Goal: Task Accomplishment & Management: Use online tool/utility

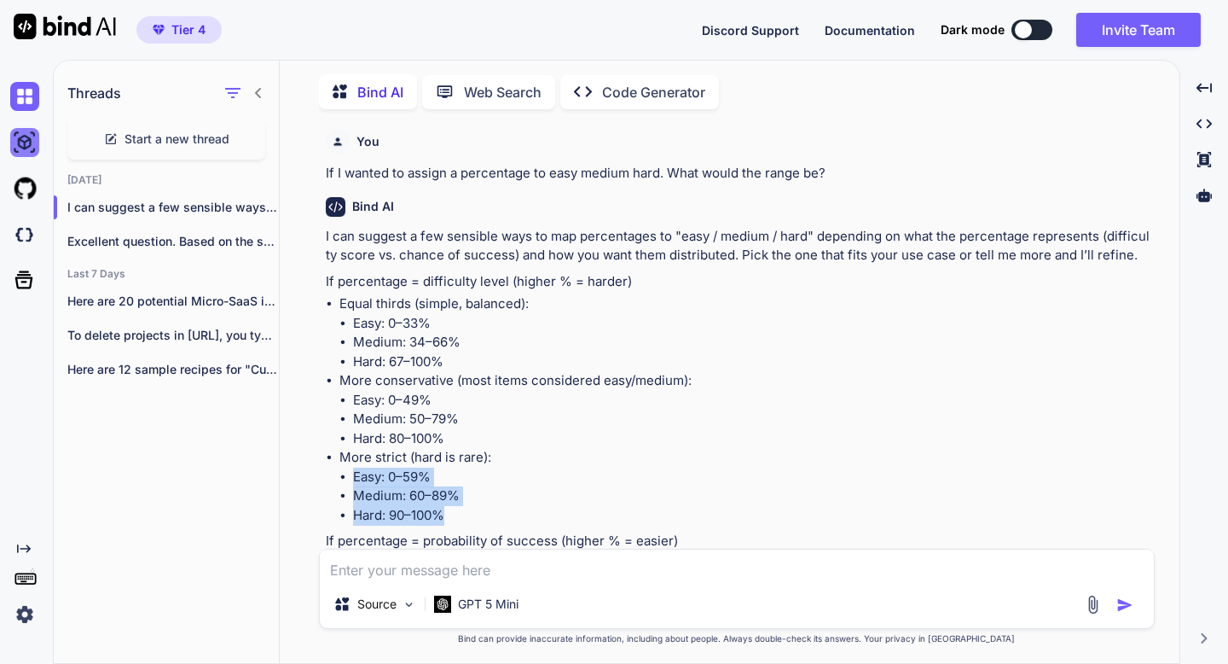
scroll to position [97, 0]
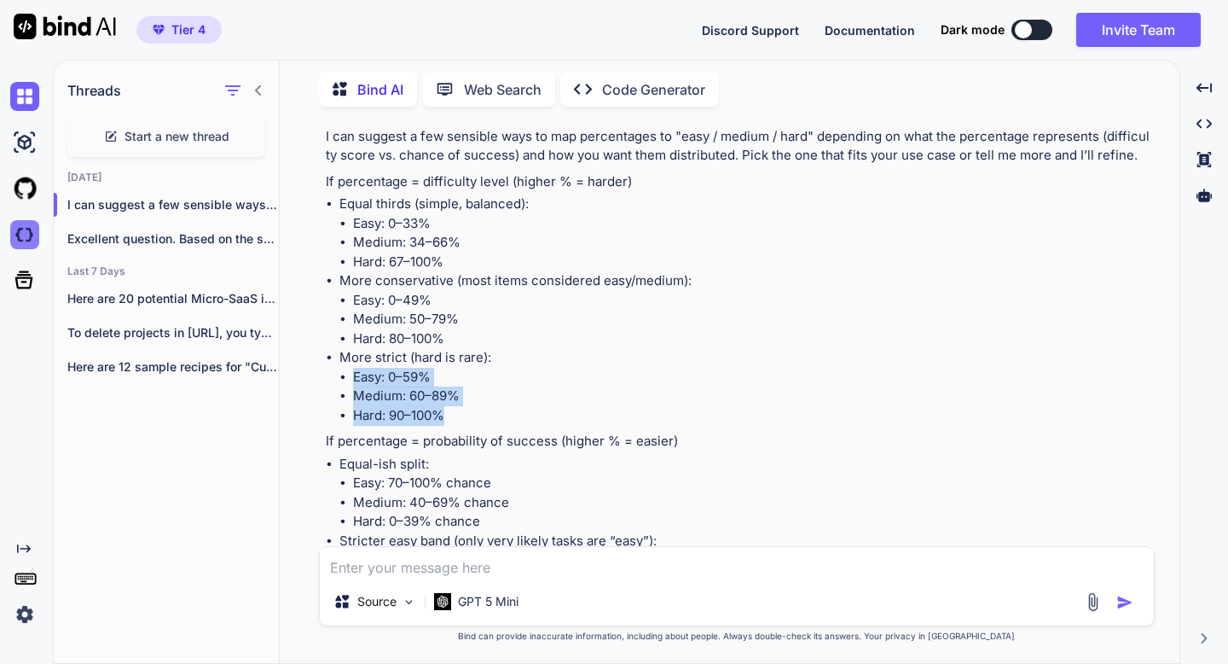
click at [22, 235] on img at bounding box center [24, 234] width 29 height 29
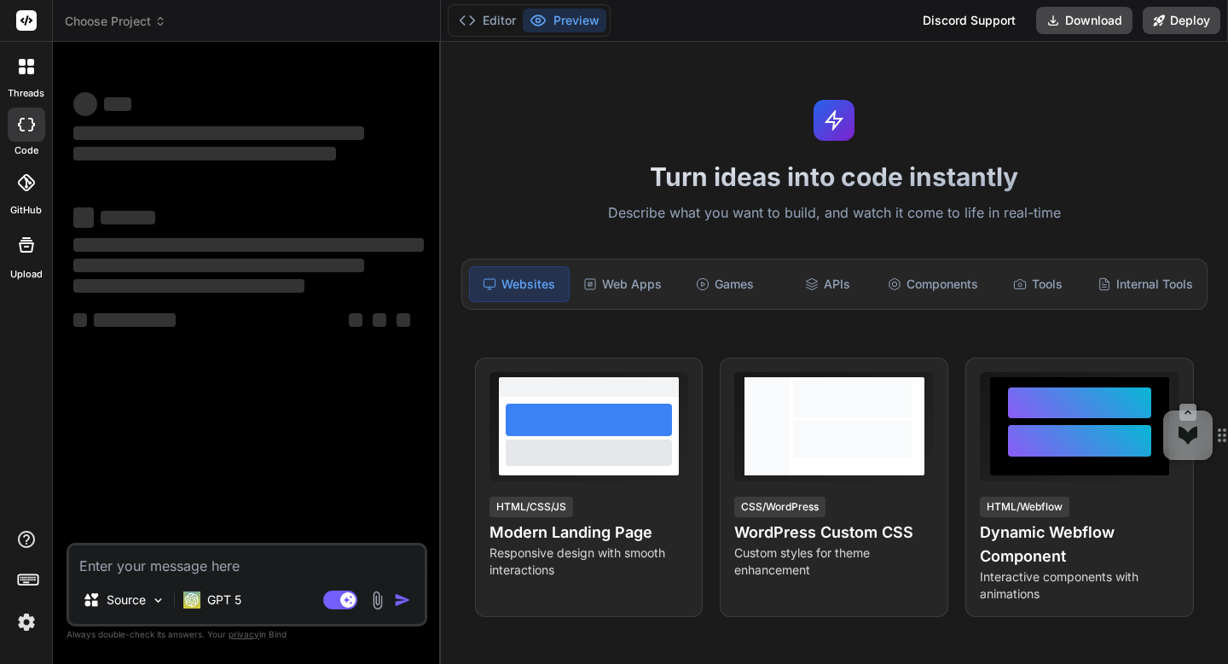
click at [23, 620] on img at bounding box center [26, 621] width 29 height 29
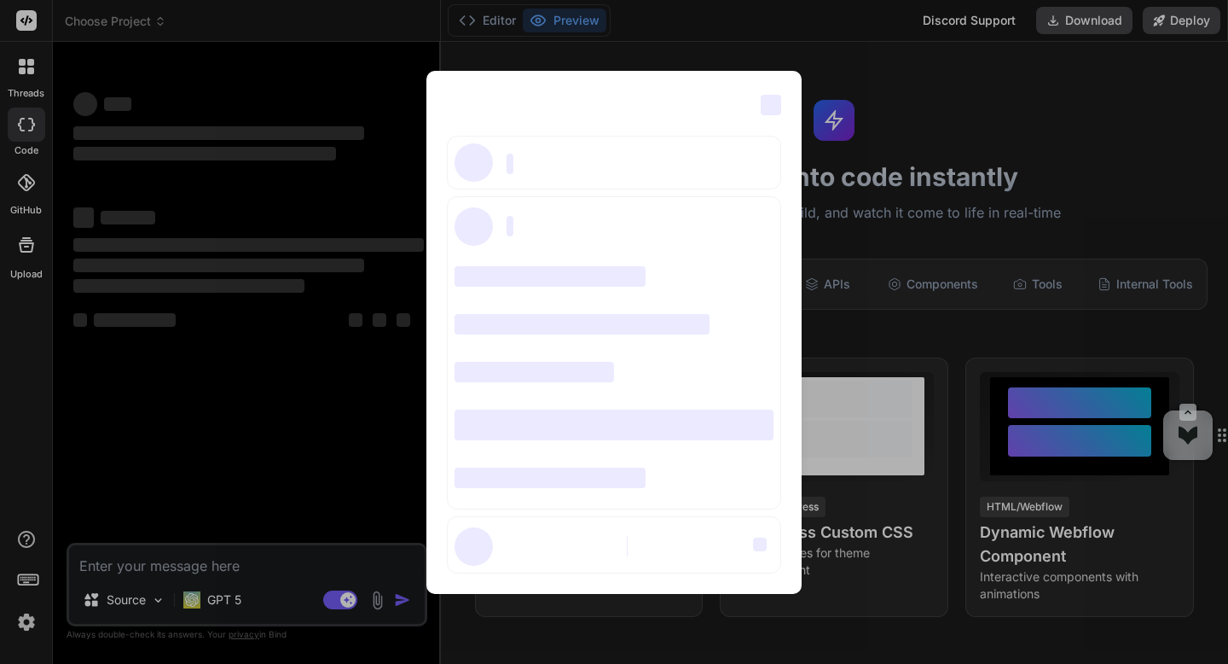
click at [133, 462] on div "‌ ‌ ‌ ‌ ‌ ‌ ‌ ‌ ‌ ‌ ‌ ‌ ‌ ‌ ‌" at bounding box center [614, 332] width 1228 height 664
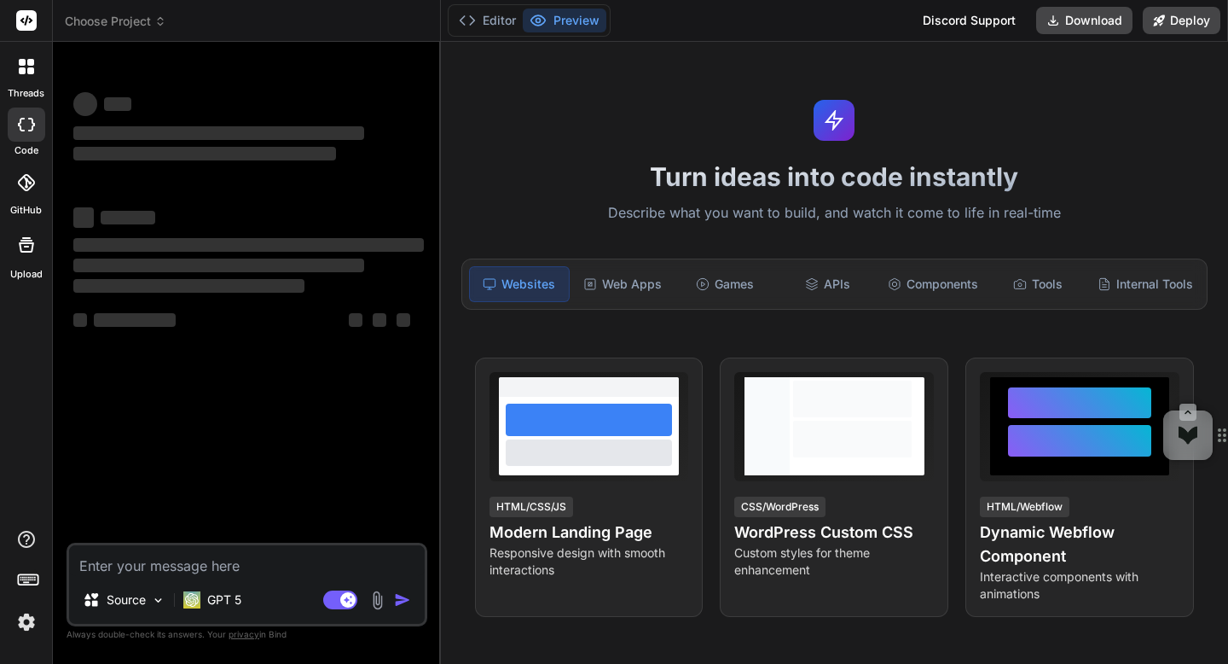
click at [113, 19] on span "Choose Project" at bounding box center [116, 21] width 102 height 17
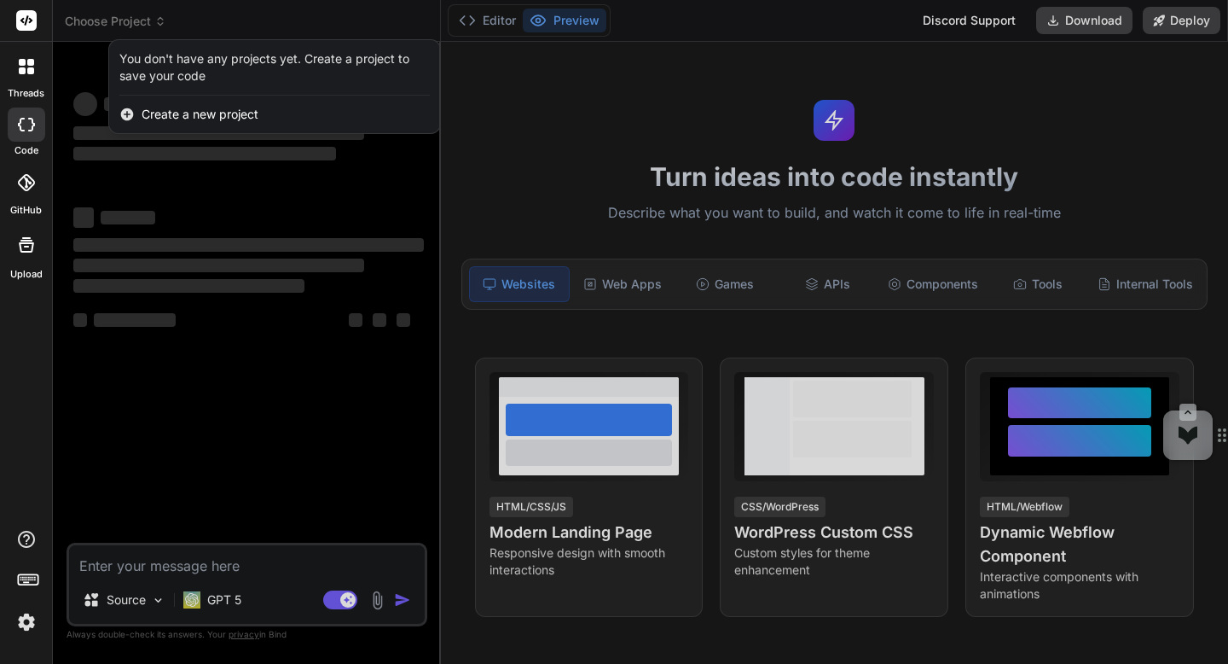
click at [113, 19] on div at bounding box center [614, 332] width 1228 height 664
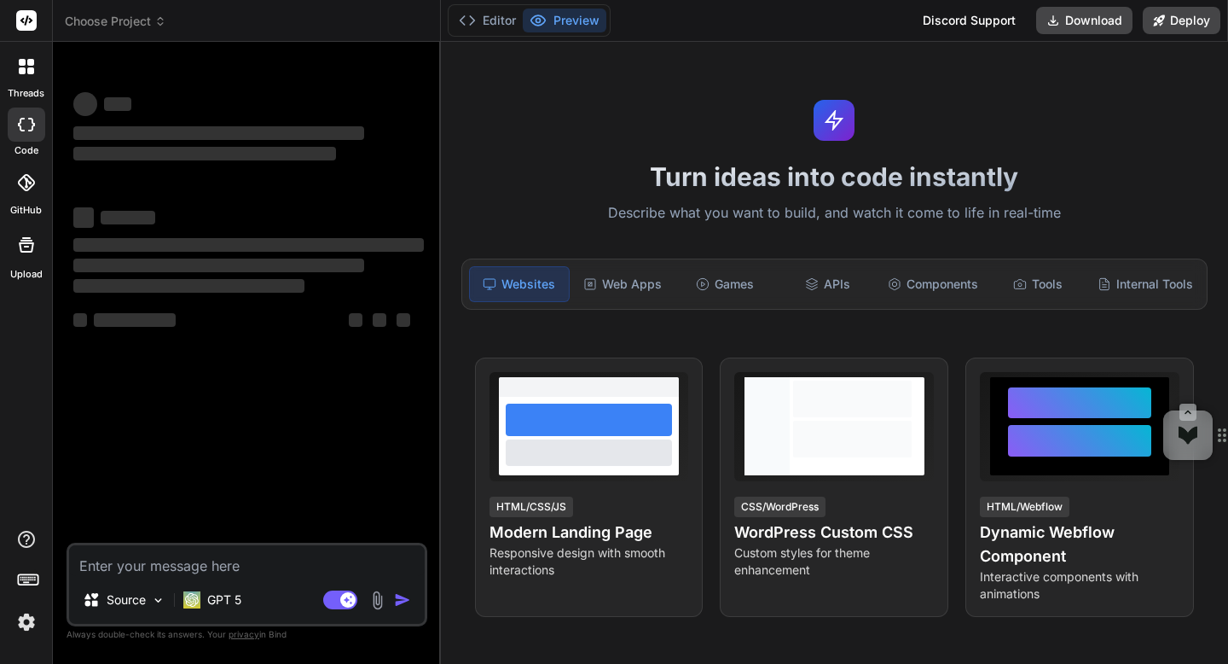
click at [36, 62] on div at bounding box center [27, 67] width 36 height 36
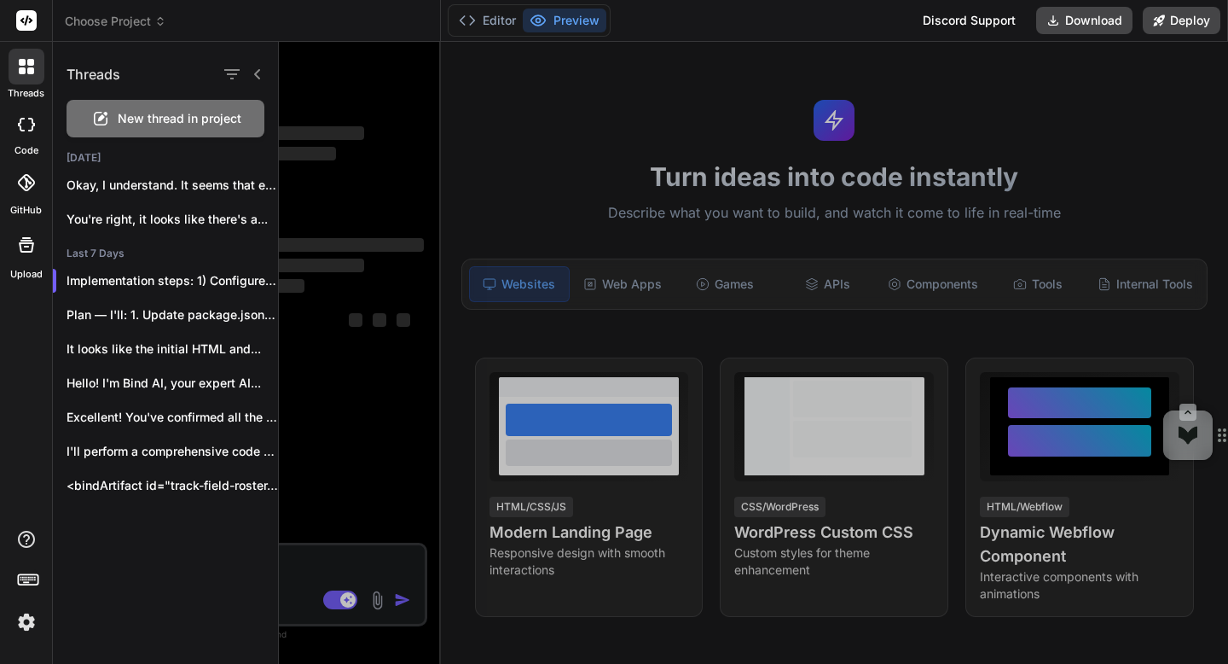
click at [36, 62] on div at bounding box center [27, 67] width 36 height 36
click at [26, 627] on img at bounding box center [26, 621] width 29 height 29
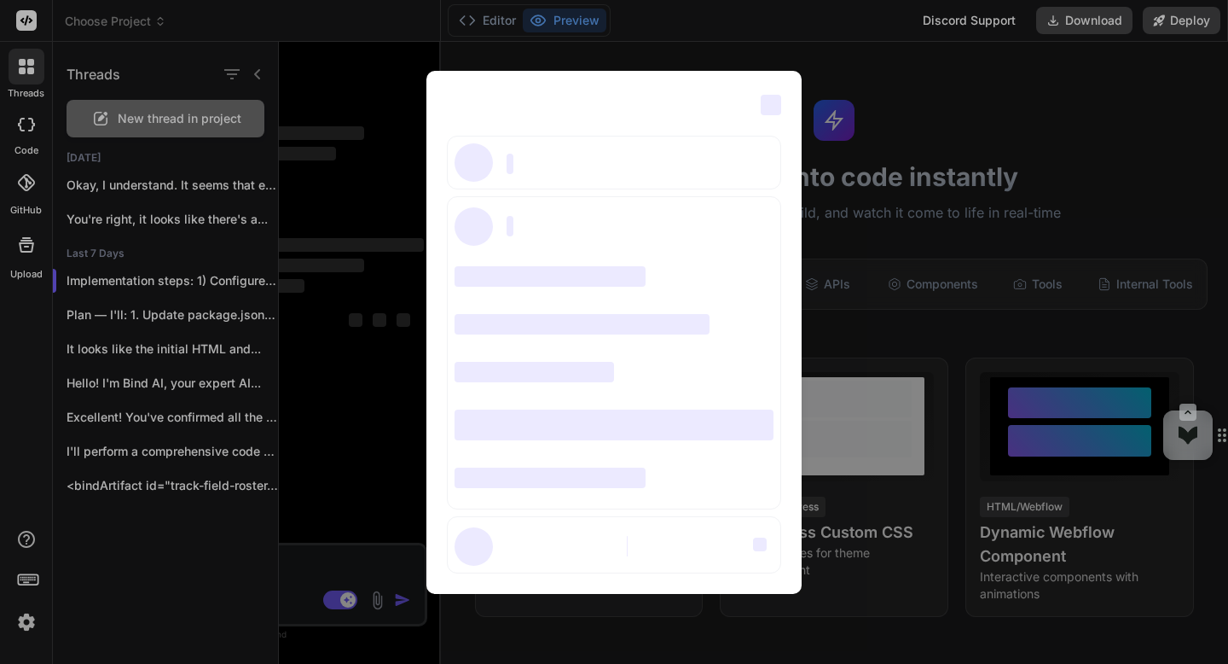
click at [189, 465] on div "‌ ‌ ‌ ‌ ‌ ‌ ‌ ‌ ‌ ‌ ‌ ‌ ‌ ‌ ‌" at bounding box center [614, 332] width 1228 height 664
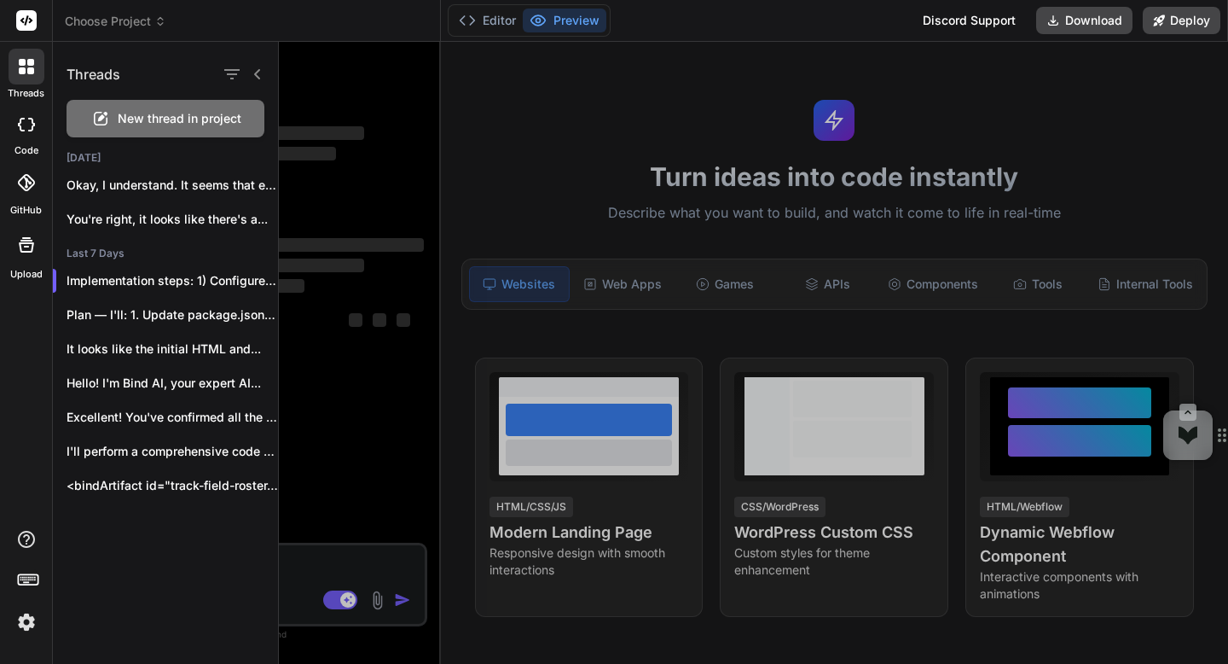
click at [29, 128] on icon at bounding box center [26, 125] width 17 height 14
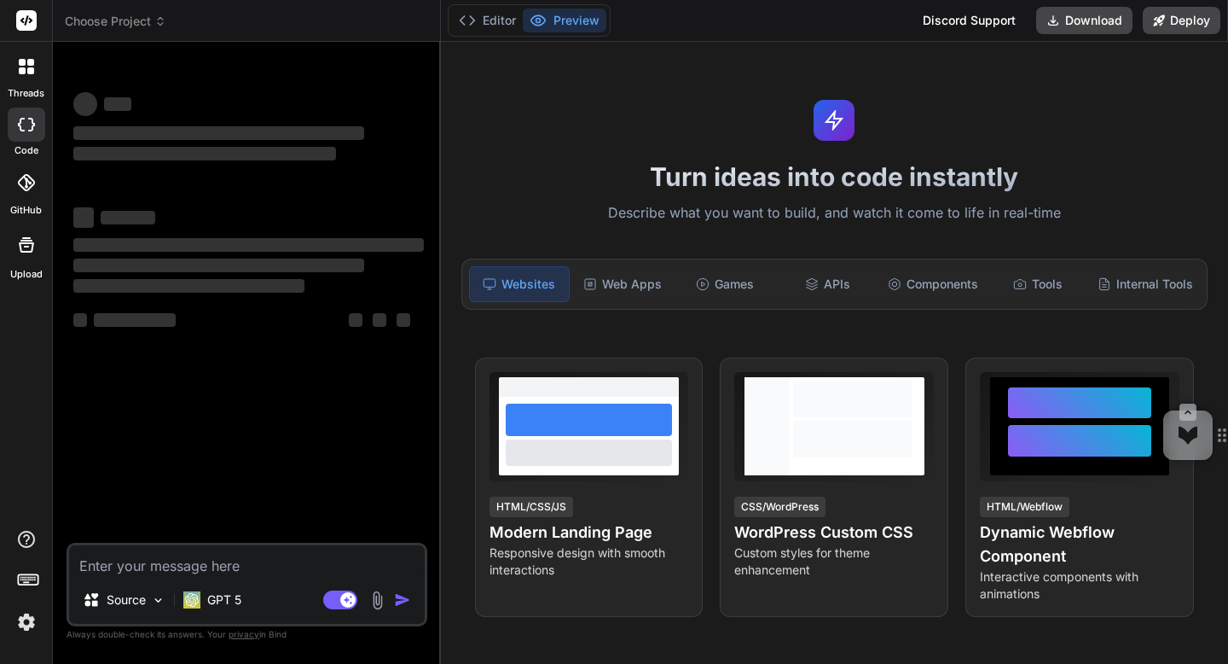
click at [29, 128] on icon at bounding box center [26, 125] width 17 height 14
click at [88, 26] on span "Choose Project" at bounding box center [116, 21] width 102 height 17
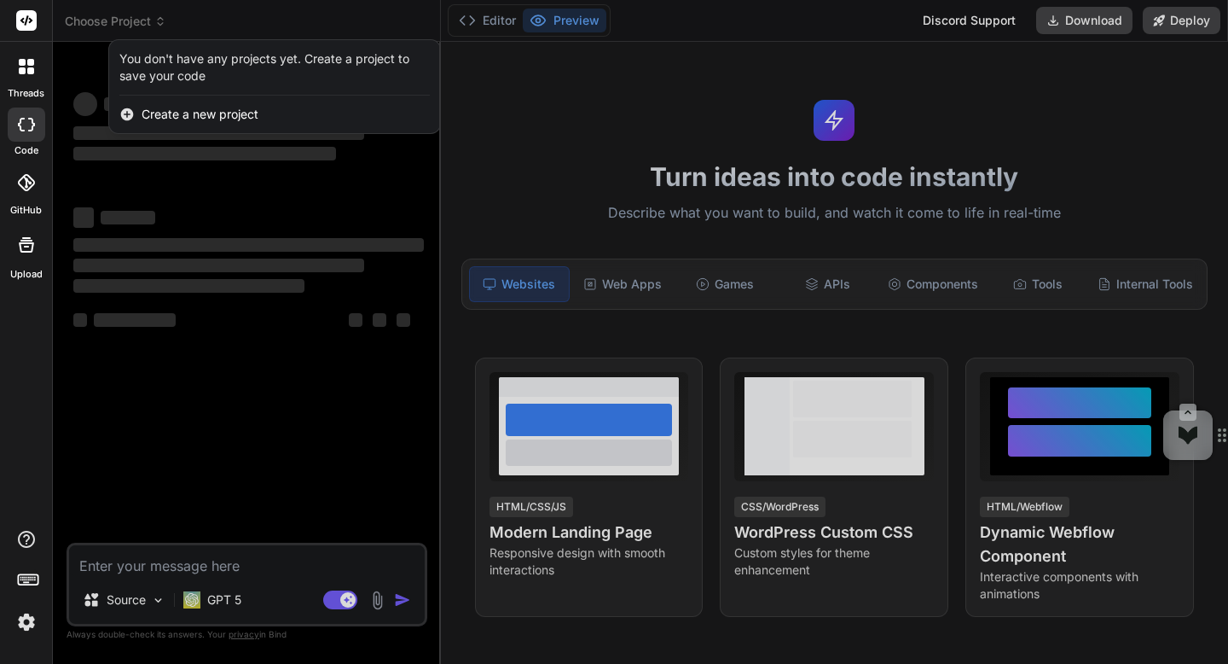
click at [88, 26] on div at bounding box center [614, 332] width 1228 height 664
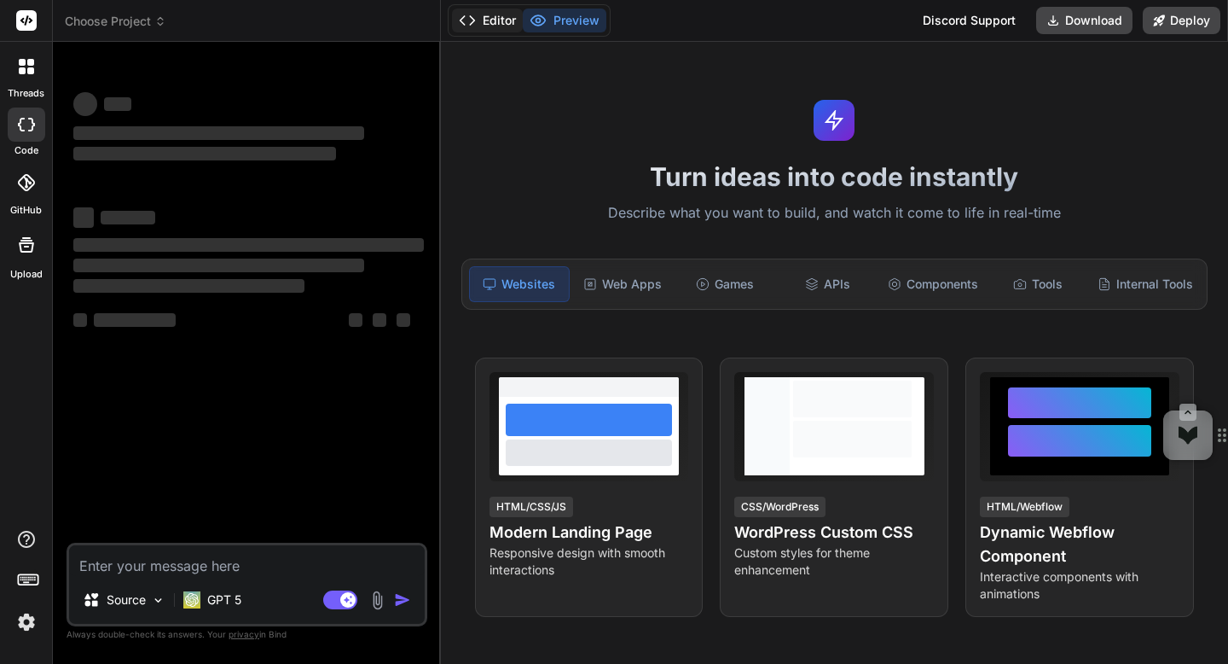
click at [484, 20] on button "Editor" at bounding box center [487, 21] width 71 height 24
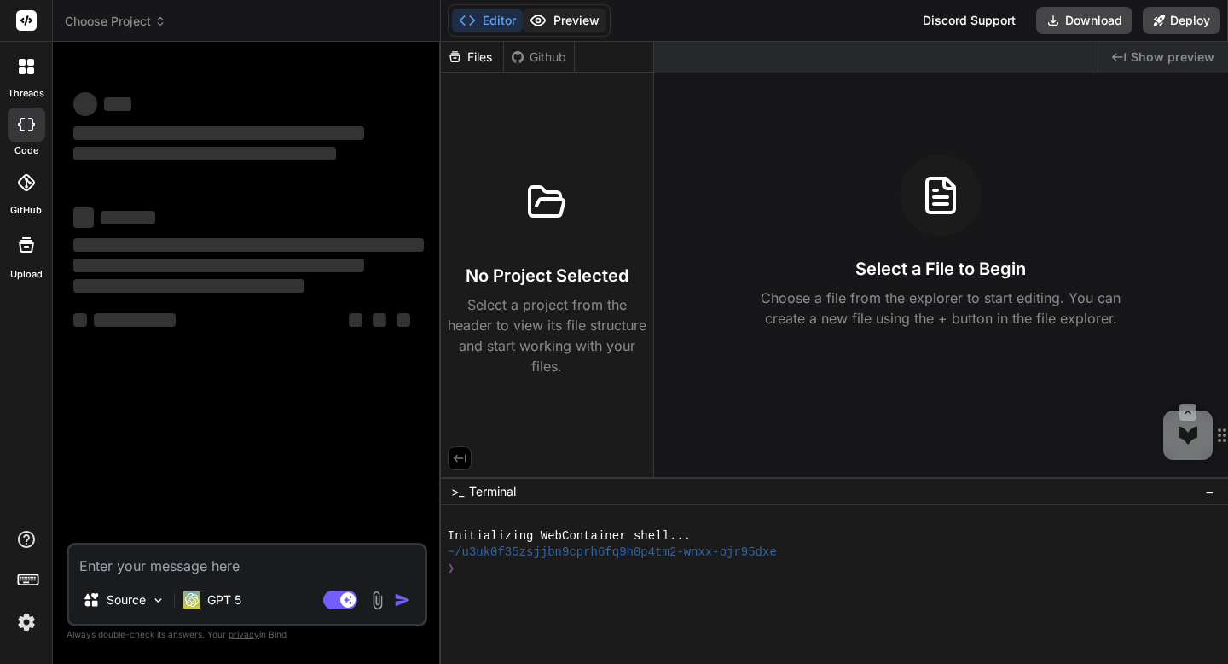
click at [550, 28] on button "Preview" at bounding box center [565, 21] width 84 height 24
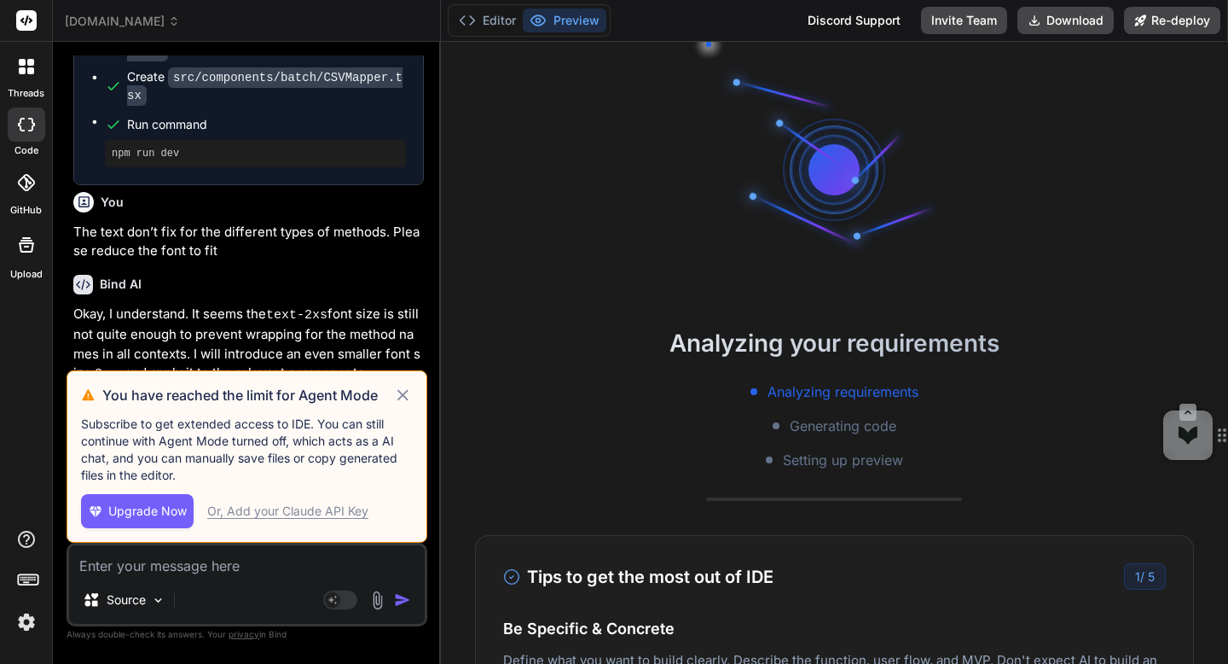
scroll to position [2401, 0]
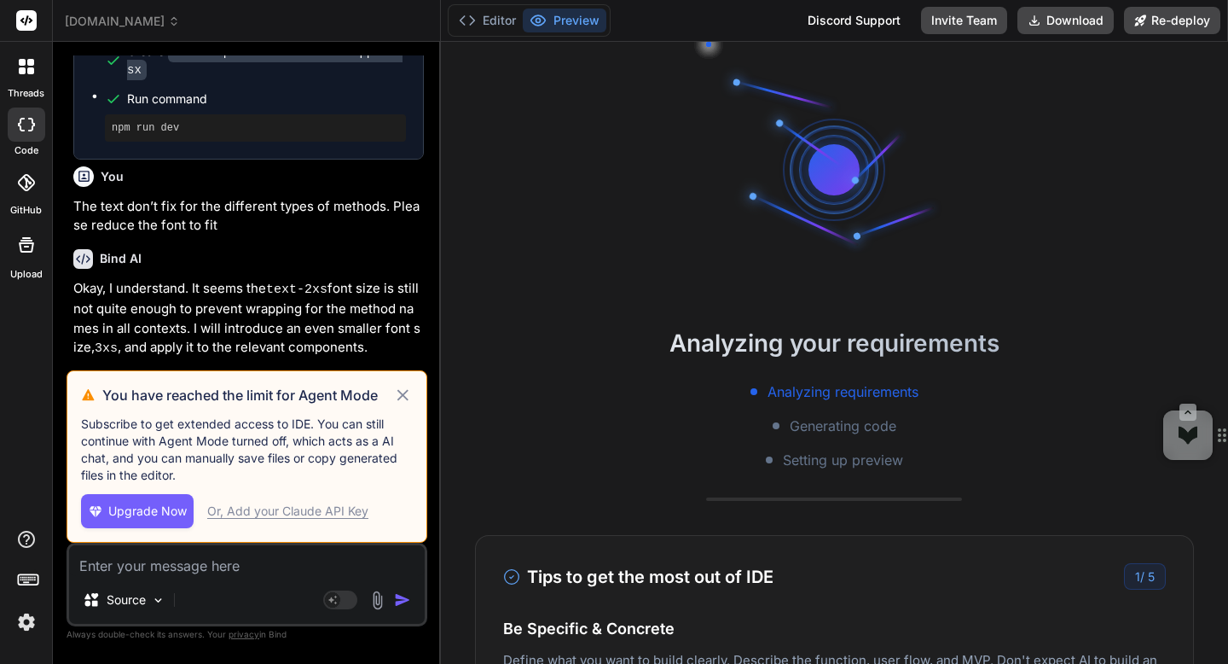
click at [404, 399] on icon at bounding box center [403, 395] width 20 height 20
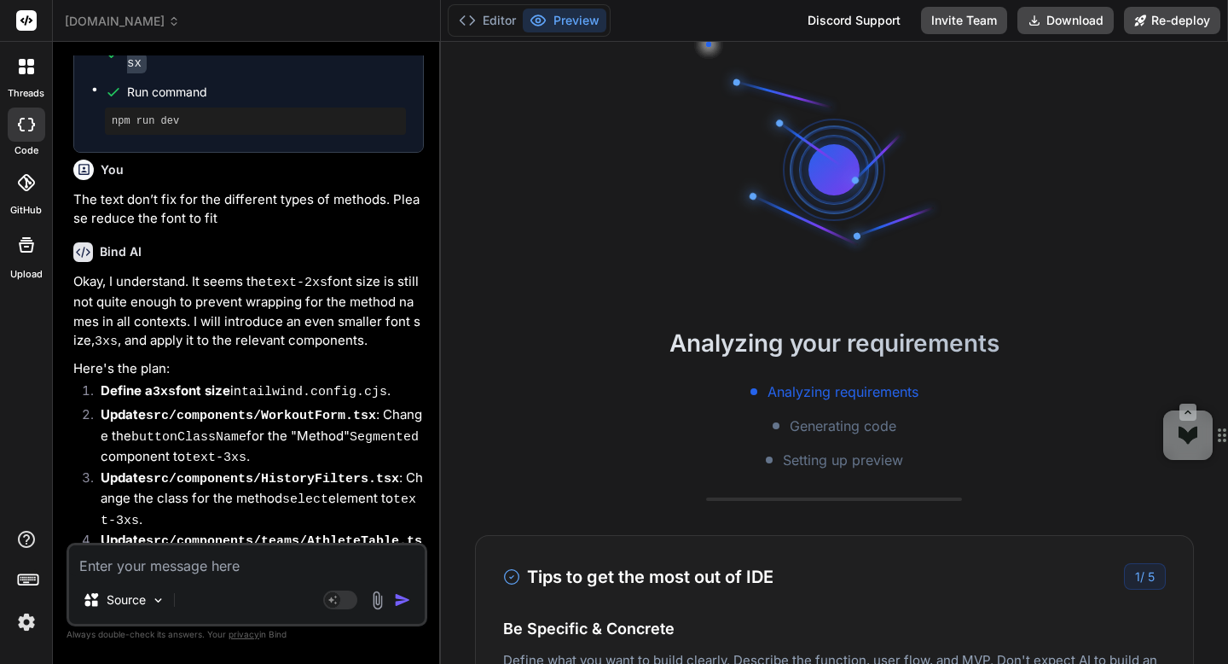
click at [141, 20] on span "[DOMAIN_NAME]" at bounding box center [122, 21] width 115 height 17
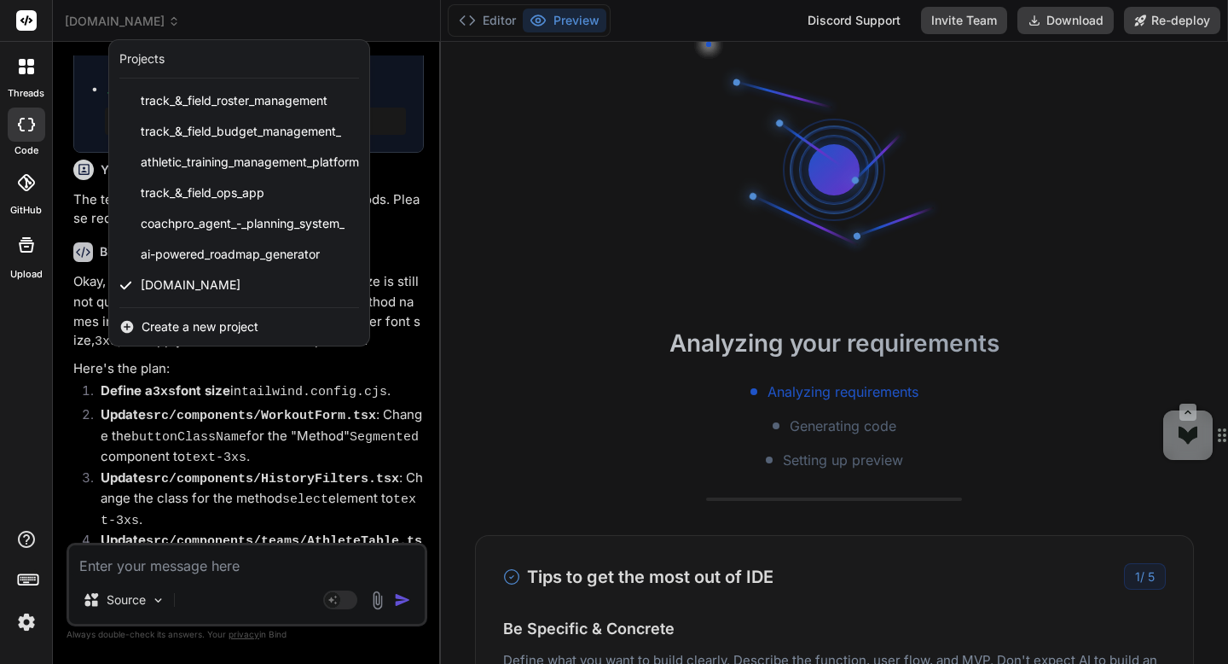
click at [141, 20] on div at bounding box center [614, 332] width 1228 height 664
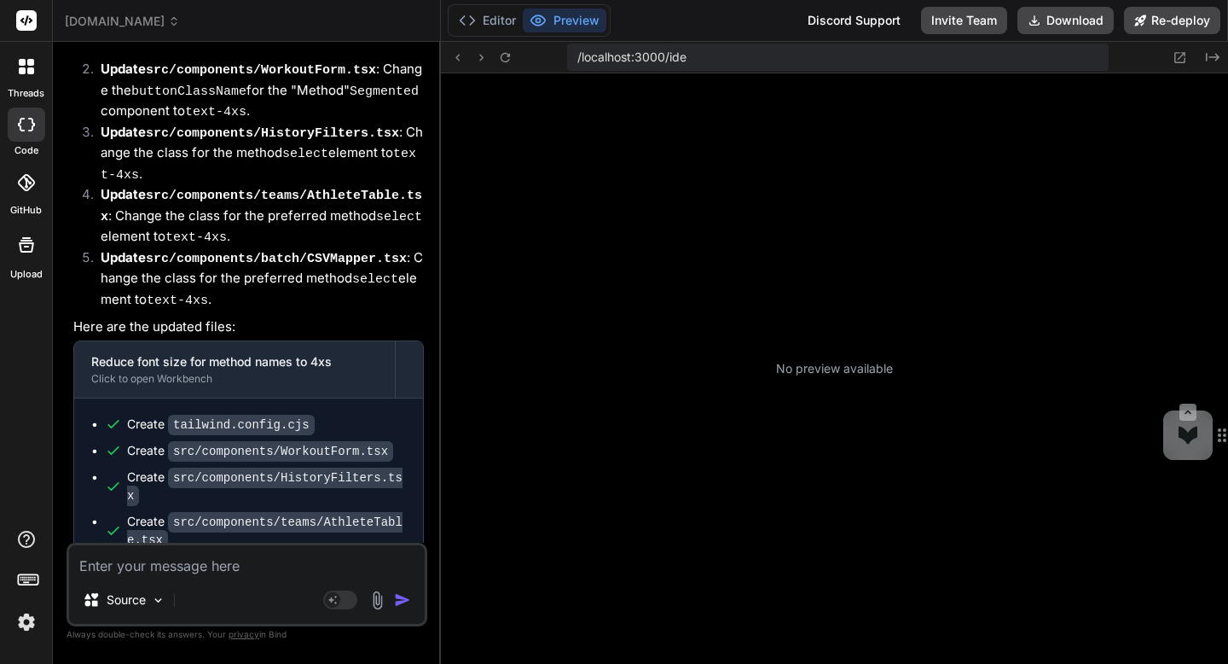
scroll to position [211, 0]
type textarea "x"
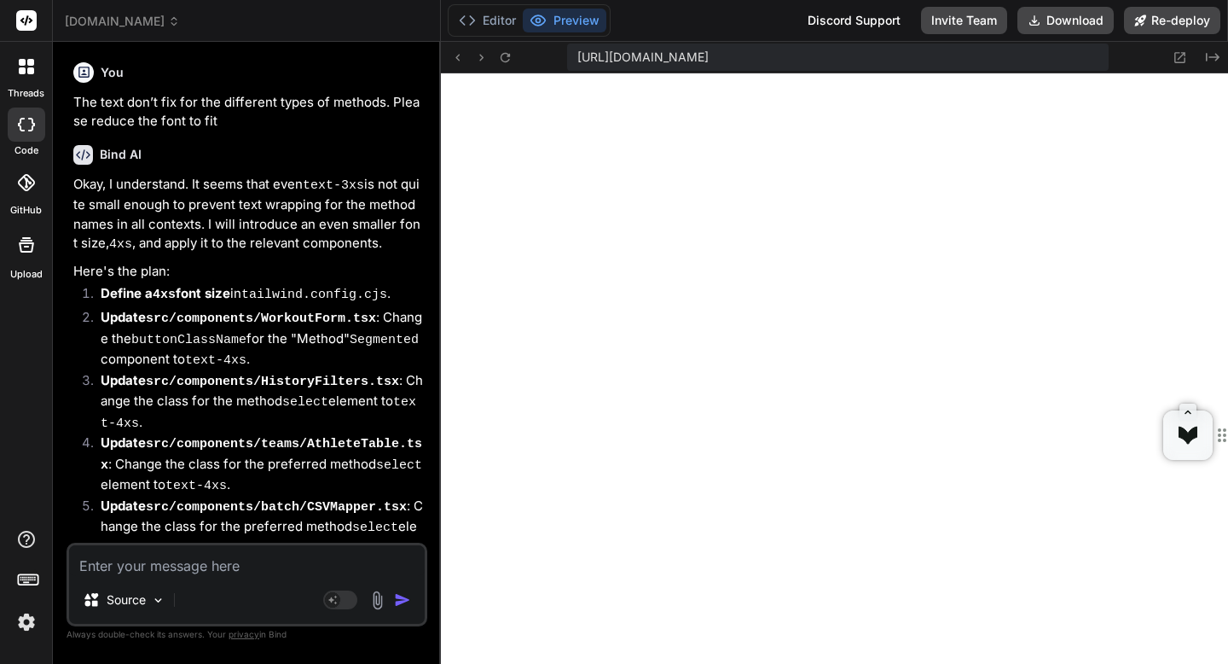
scroll to position [3612, 0]
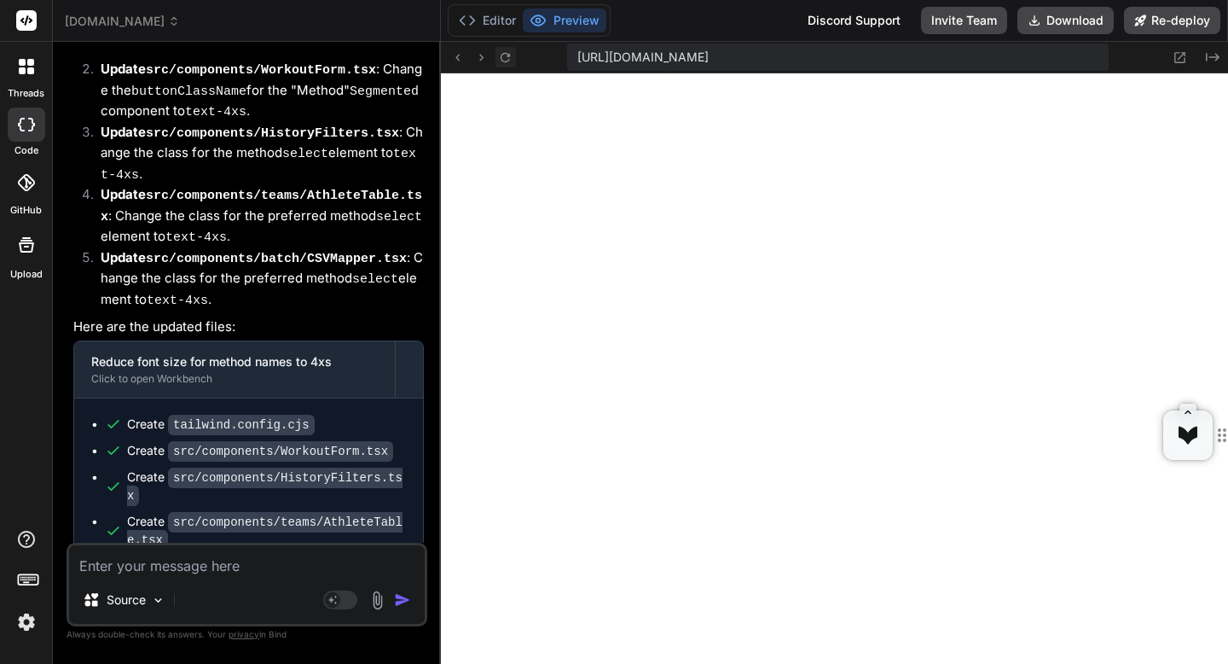
click at [508, 57] on icon at bounding box center [505, 57] width 15 height 15
click at [229, 577] on div "Source Agent Mode. When this toggle is activated, AI automatically makes decisi…" at bounding box center [247, 585] width 361 height 84
click at [229, 575] on textarea at bounding box center [247, 560] width 356 height 31
type textarea "w"
type textarea "x"
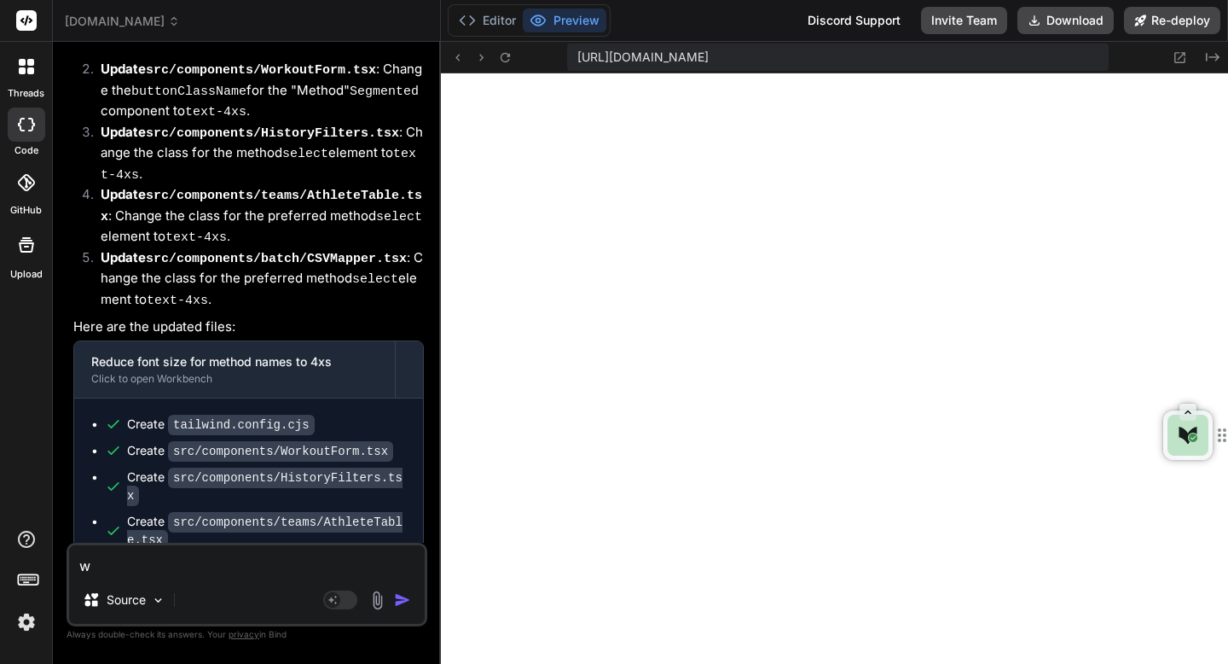
type textarea "wh"
type textarea "x"
type textarea "wha"
type textarea "x"
type textarea "what"
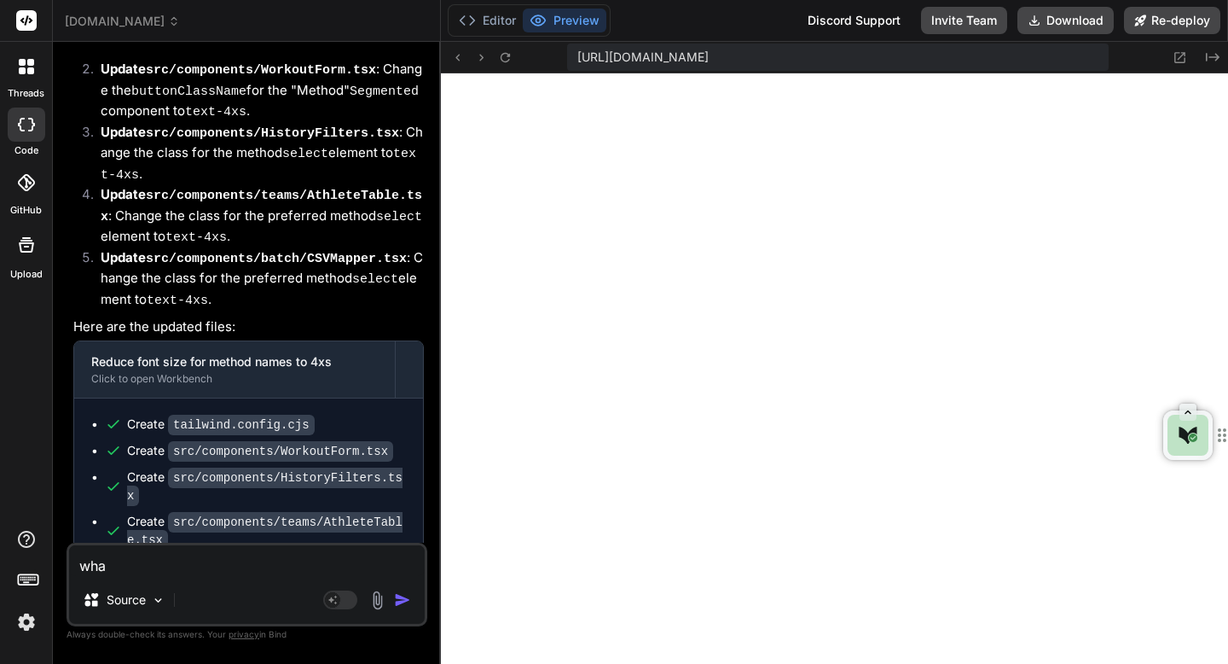
type textarea "x"
type textarea "what"
type textarea "x"
type textarea "what i"
type textarea "x"
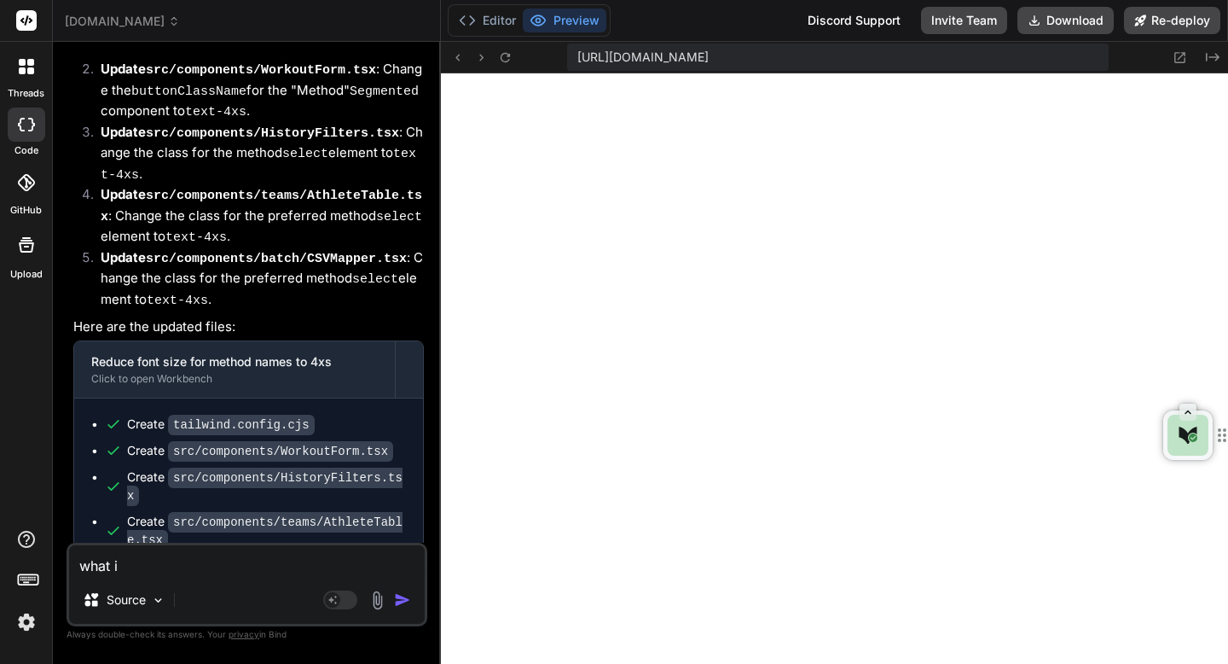
type textarea "what is"
type textarea "x"
type textarea "what is"
type textarea "x"
type textarea "what is n"
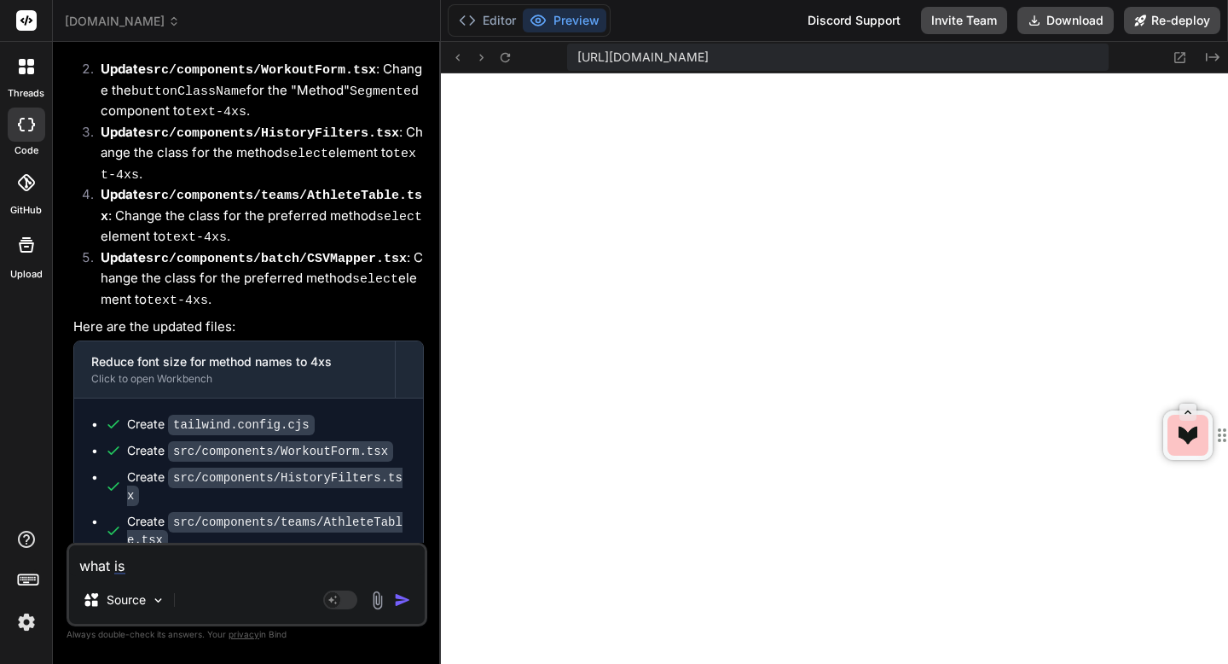
type textarea "x"
type textarea "what is ne"
type textarea "x"
type textarea "what is nex"
type textarea "x"
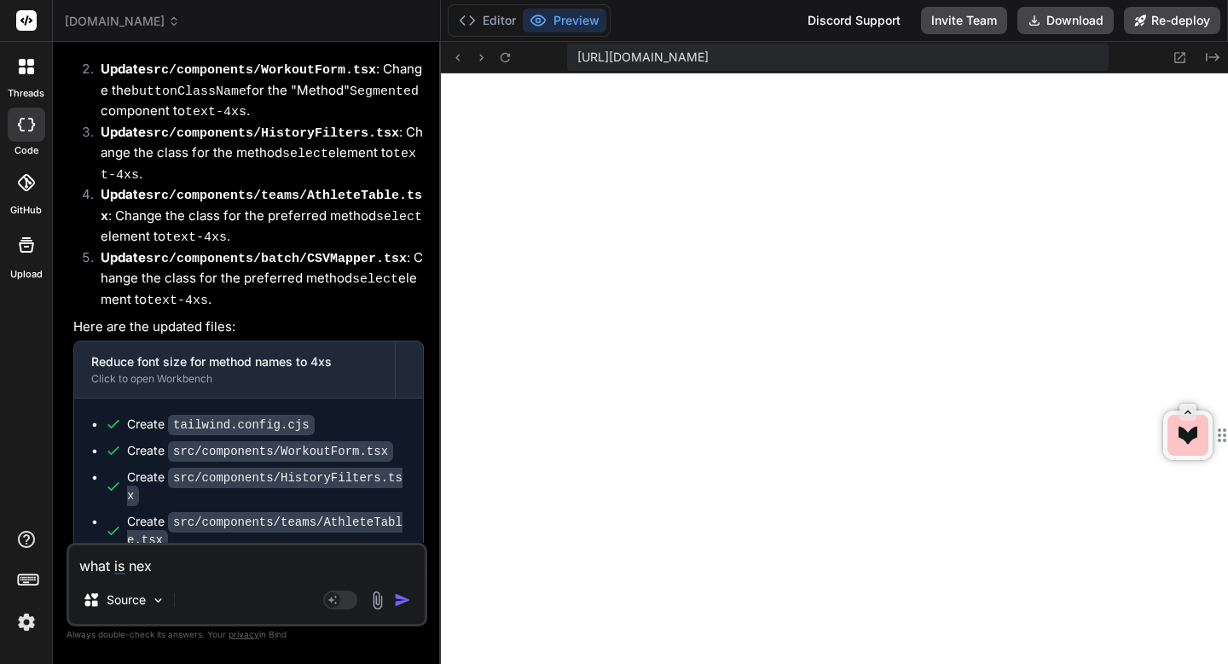
type textarea "what is next"
type textarea "x"
type textarea "what is next?"
type textarea "x"
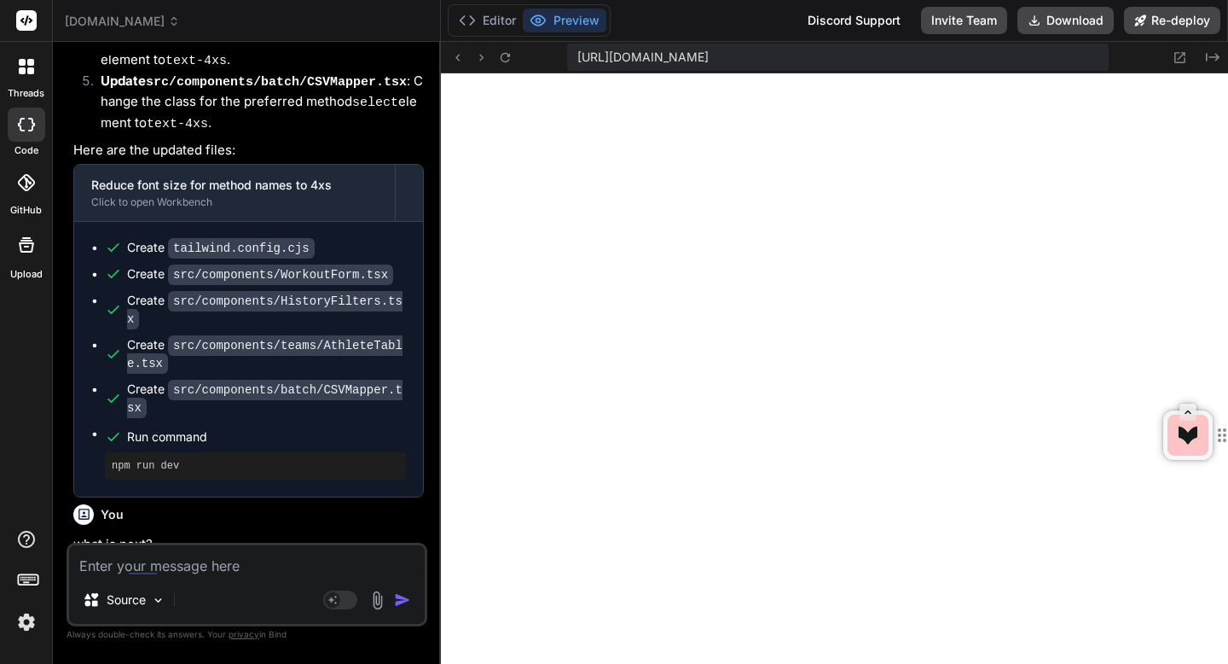
scroll to position [3788, 0]
type textarea "x"
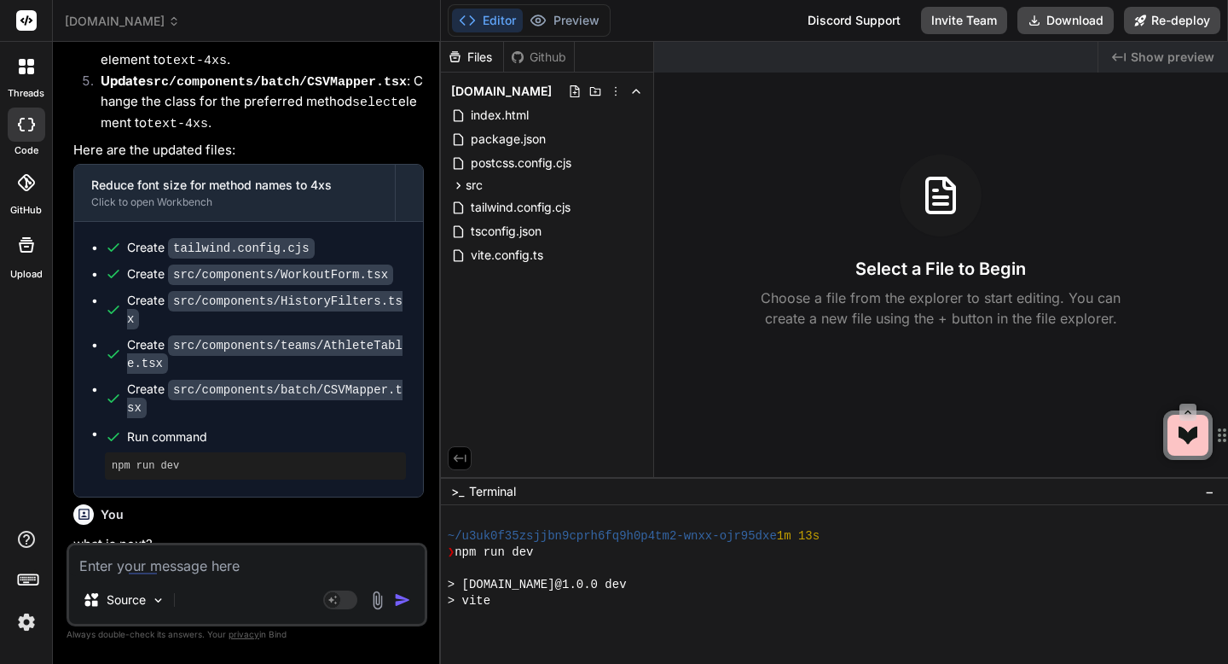
scroll to position [940, 0]
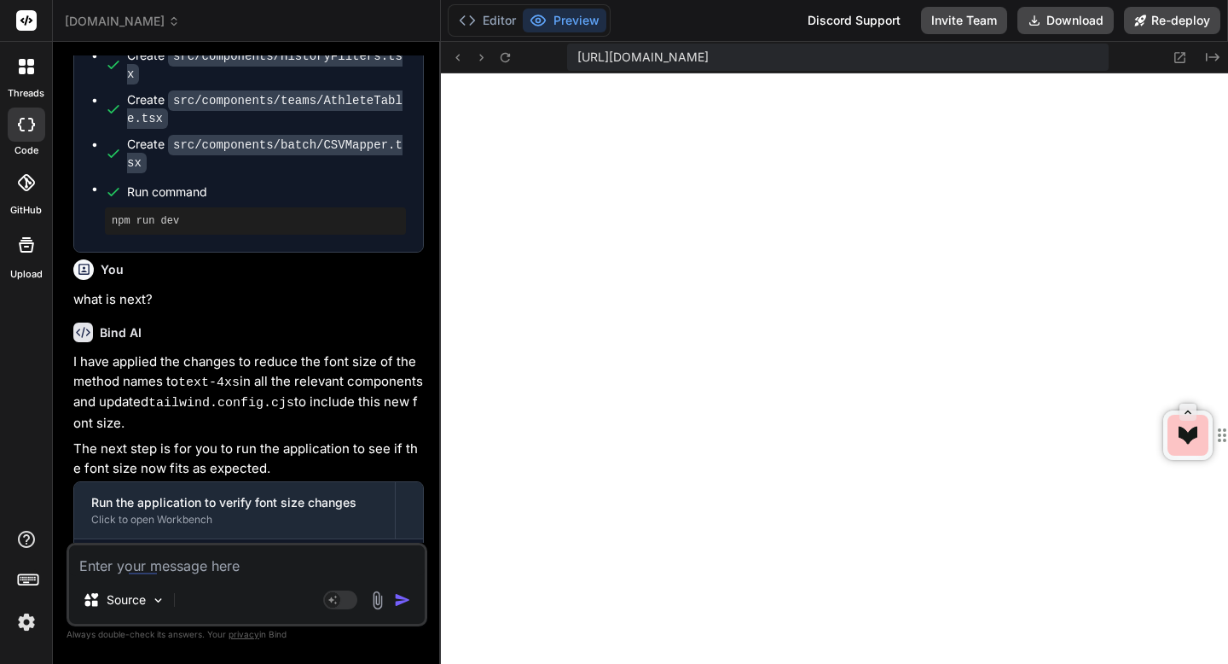
scroll to position [1102, 0]
click at [509, 52] on icon at bounding box center [505, 57] width 15 height 15
click at [381, 555] on textarea at bounding box center [247, 560] width 356 height 31
paste textarea "Unable to connect to port 5173 No server listening on port 5173. Try to: Start …"
type textarea "Unable to connect to port 5173 No server listening on port 5173. Try to: Start …"
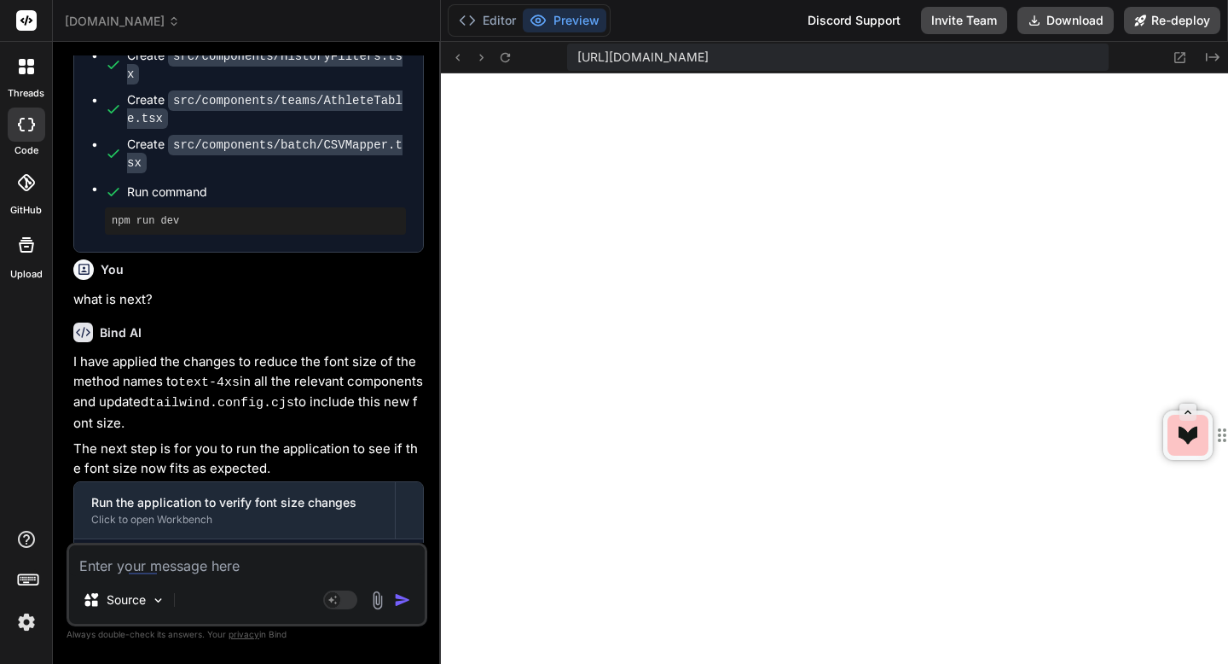
type textarea "x"
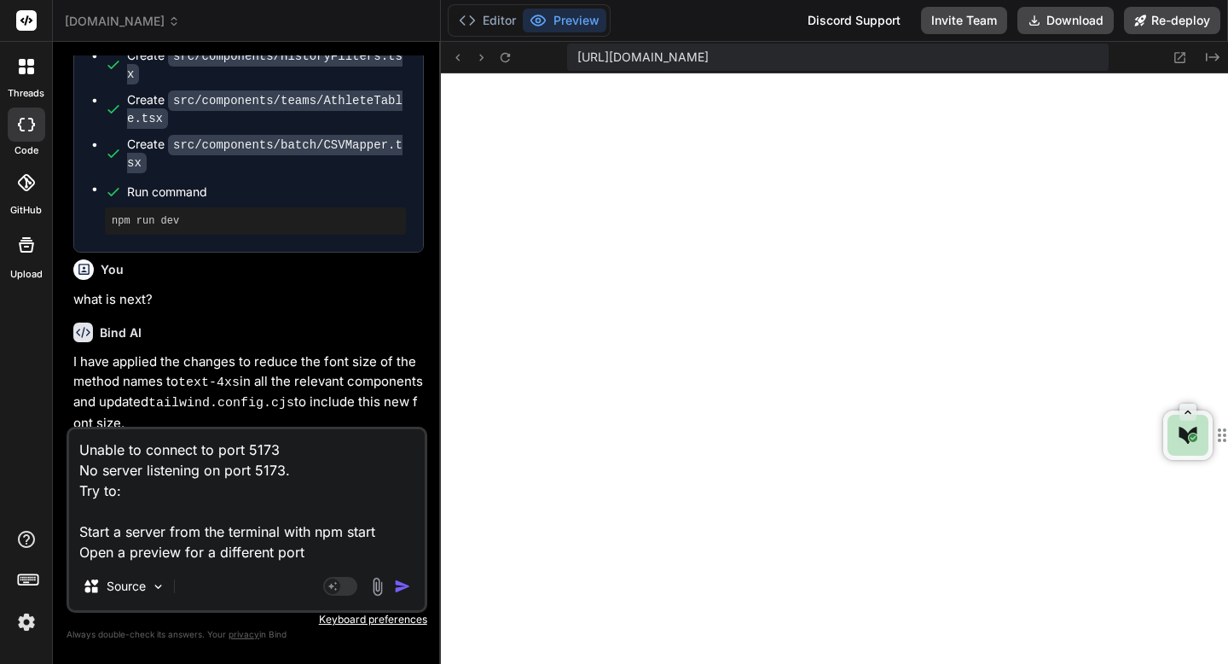
type textarea "Unable to connect to port 5173 No server listening on port 5173. Try to: Start …"
click at [403, 588] on img "button" at bounding box center [402, 586] width 17 height 17
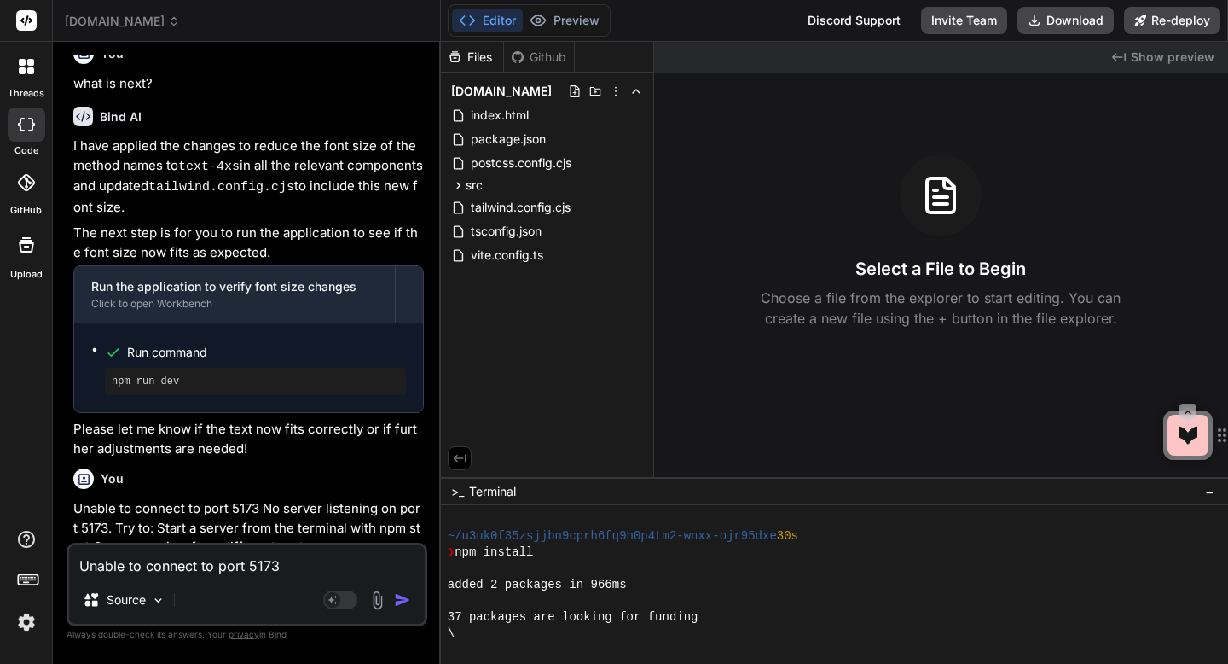
scroll to position [1297, 0]
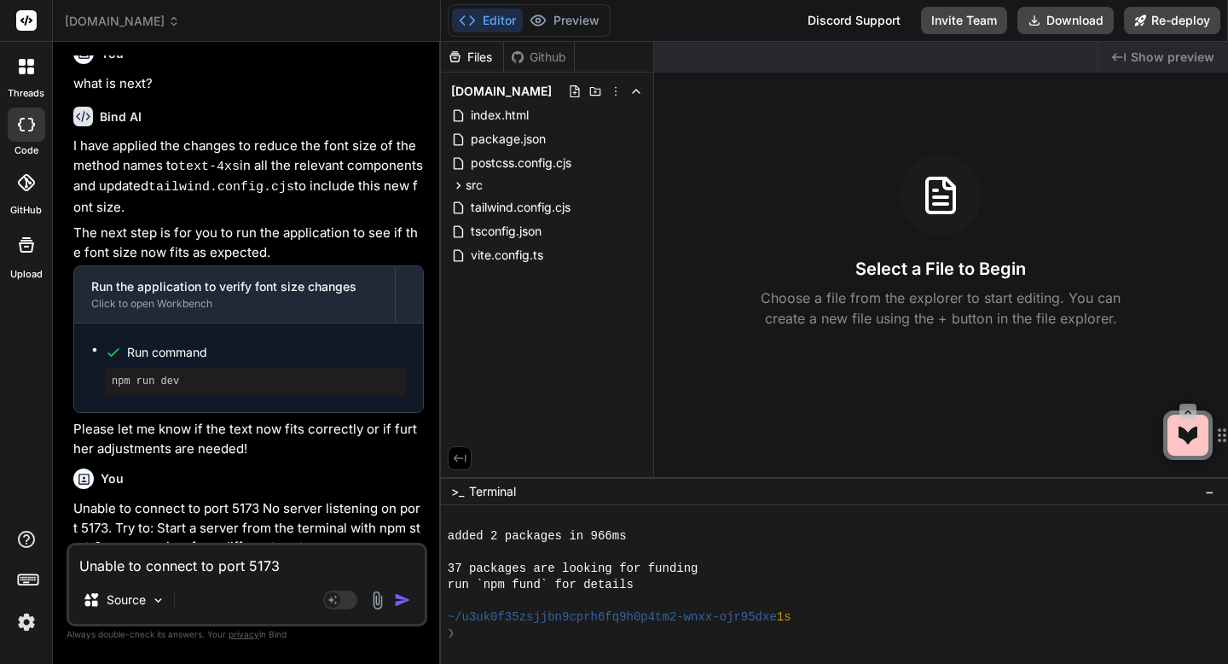
type textarea "x"
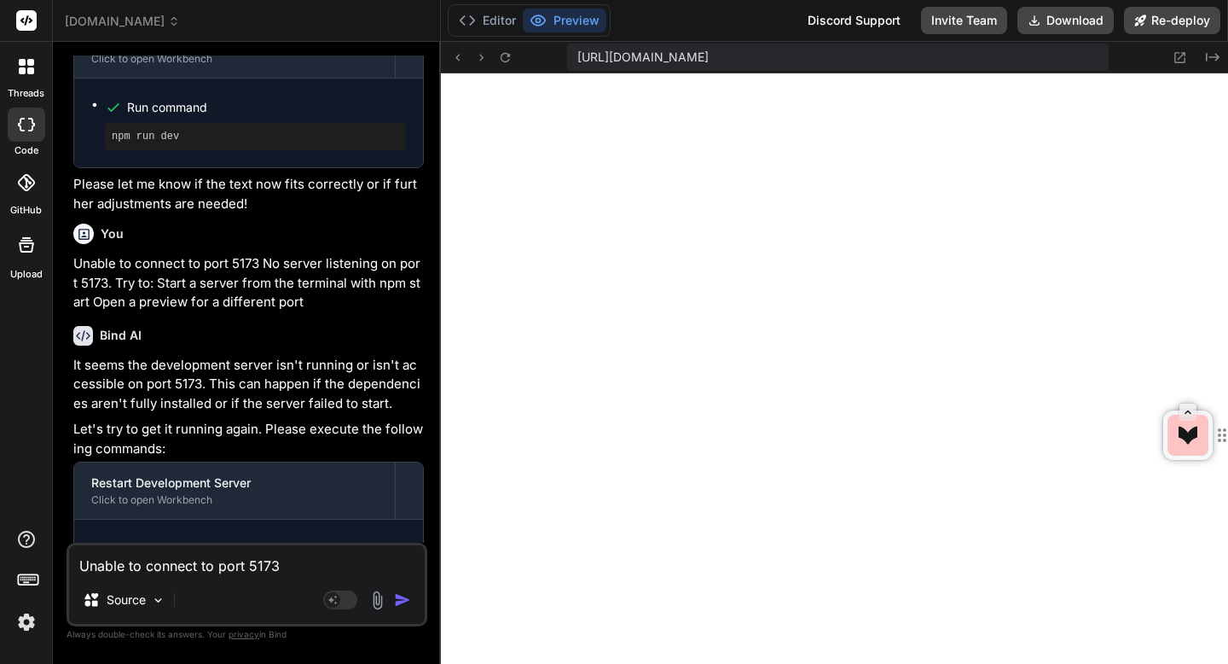
scroll to position [4595, 0]
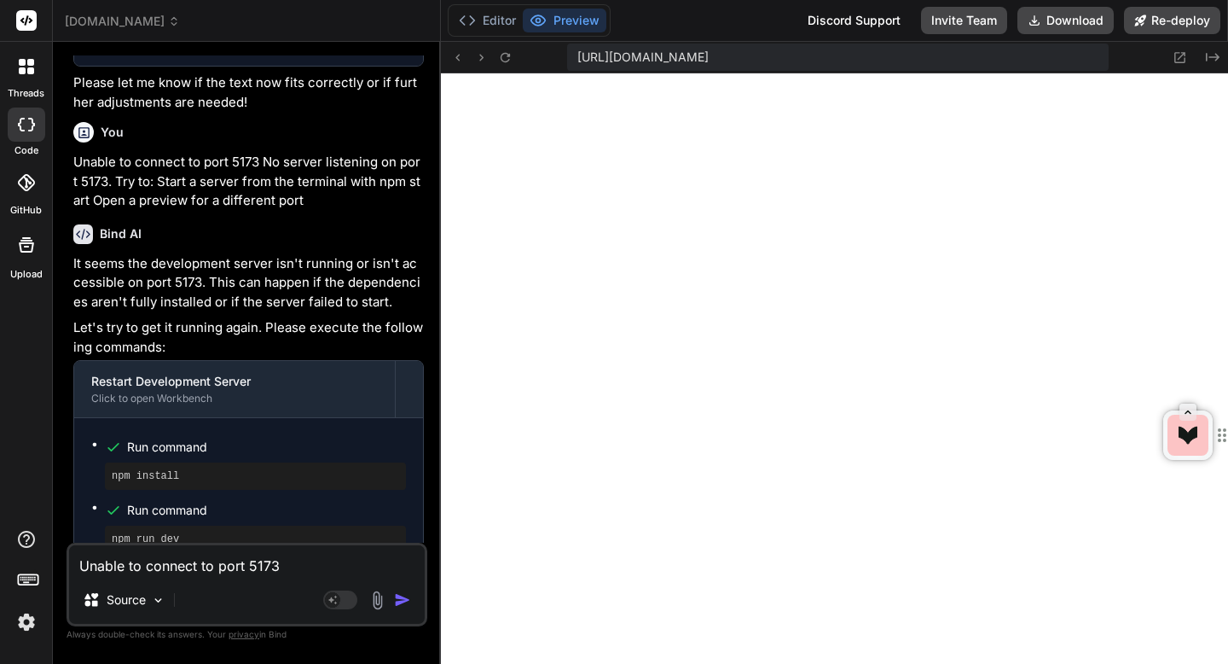
click at [213, 570] on textarea "Unable to connect to port 5173 No server listening on port 5173. Try to: Start …" at bounding box center [247, 560] width 356 height 31
type textarea "c"
type textarea "x"
type textarea "ch"
type textarea "x"
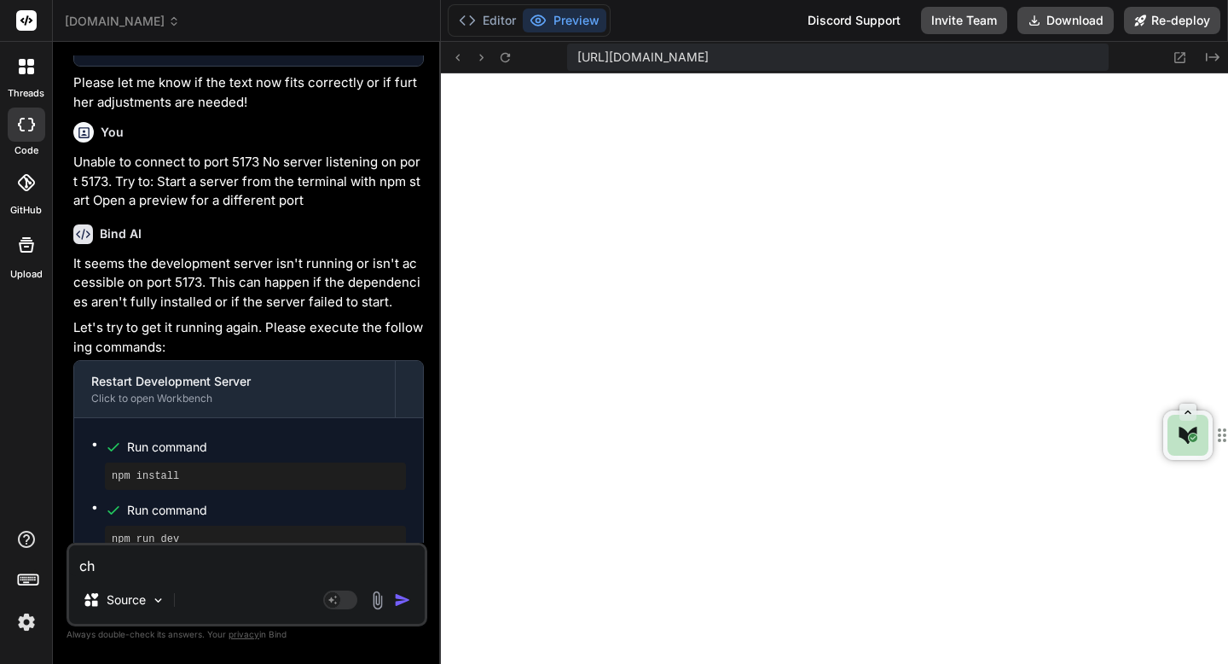
type textarea "che"
type textarea "x"
type textarea "chec"
type textarea "x"
type textarea "check"
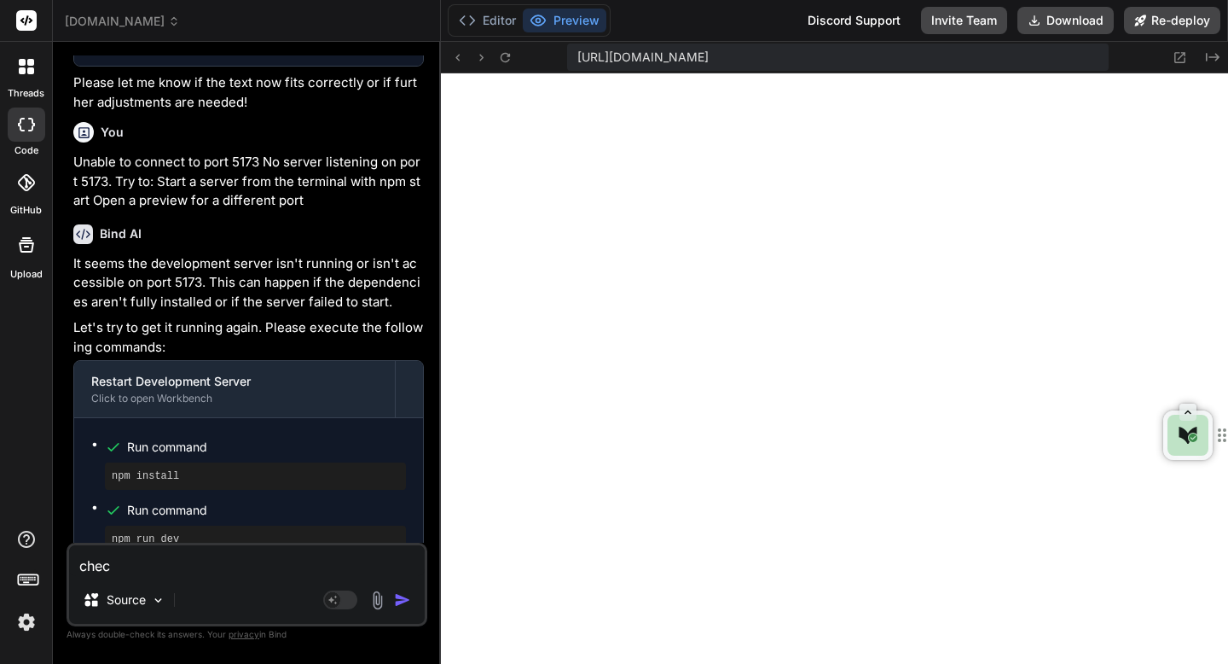
type textarea "x"
type textarea "check"
type textarea "x"
type textarea "check a"
type textarea "x"
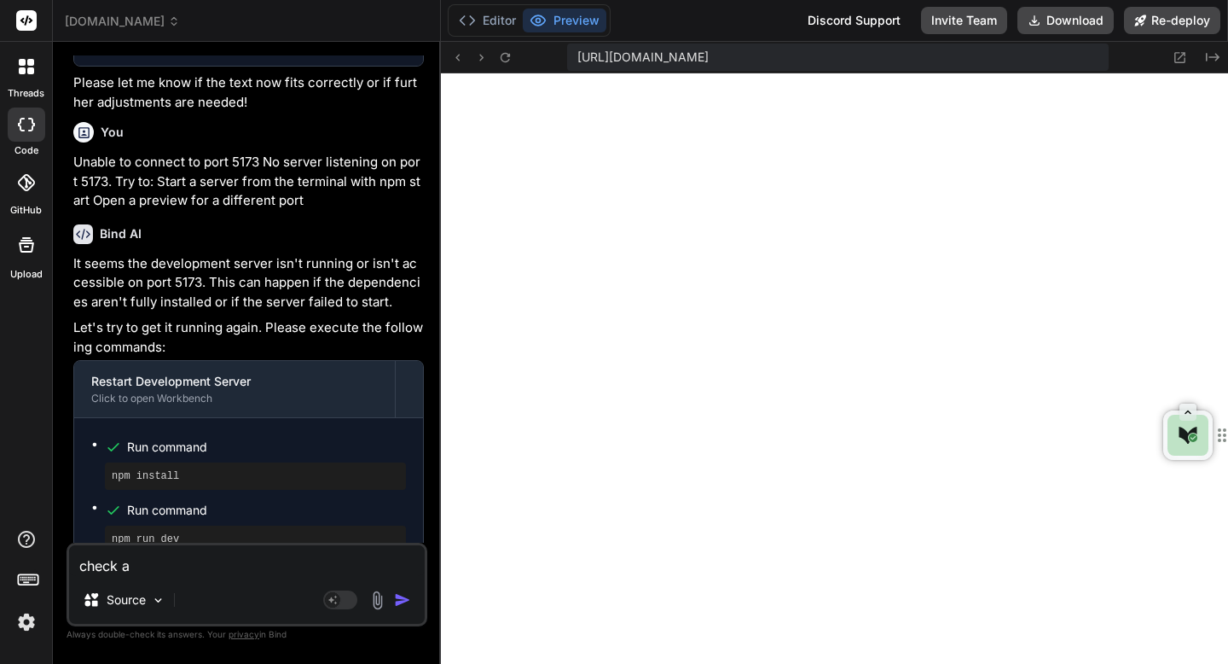
type textarea "check an"
type textarea "x"
type textarea "check and"
type textarea "x"
type textarea "check and"
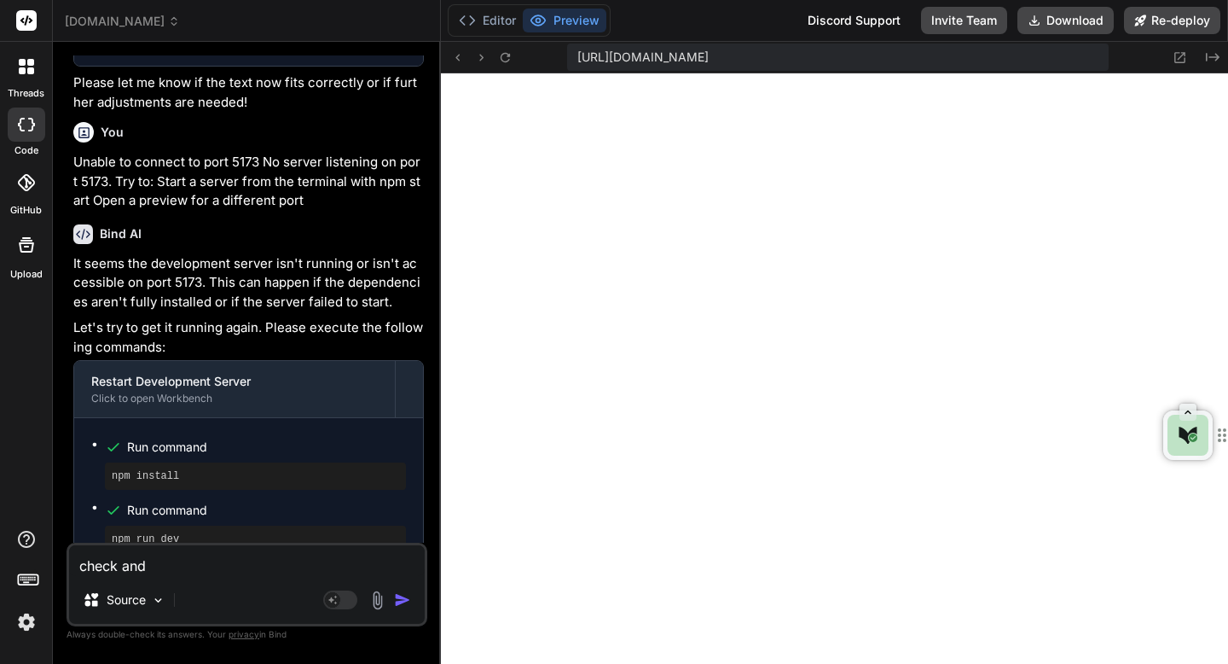
type textarea "x"
type textarea "check and f"
type textarea "x"
type textarea "check and fi"
type textarea "x"
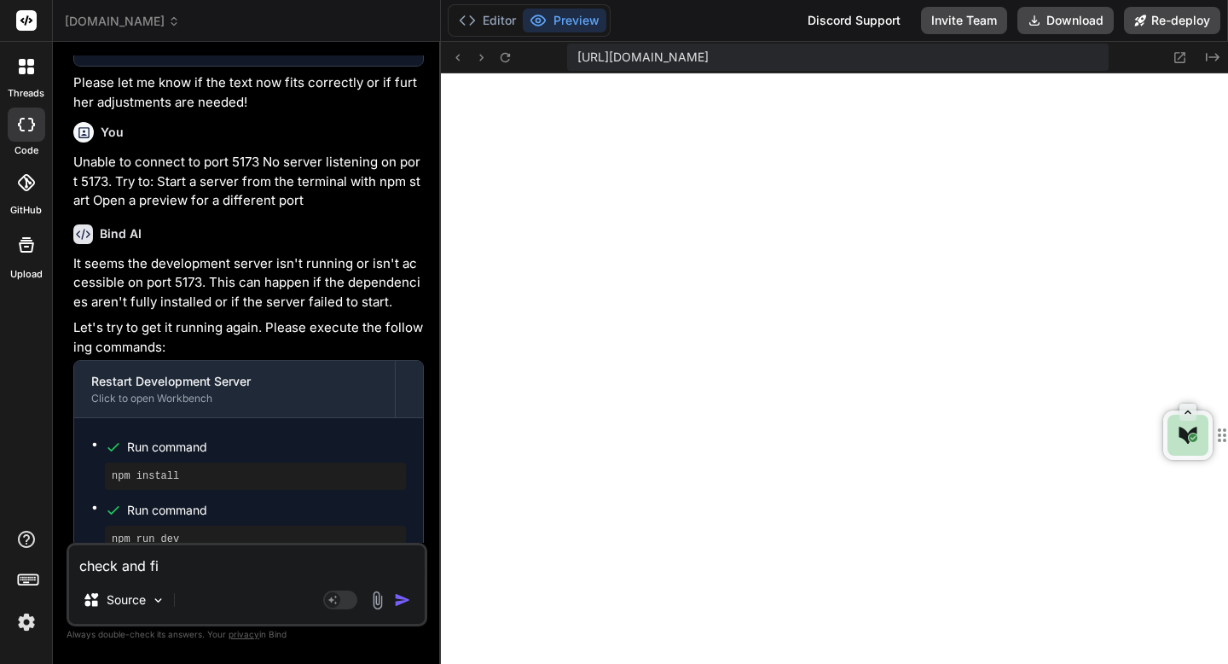
type textarea "check and fix"
type textarea "x"
type textarea "check and fix"
type textarea "x"
type textarea "check and fix f"
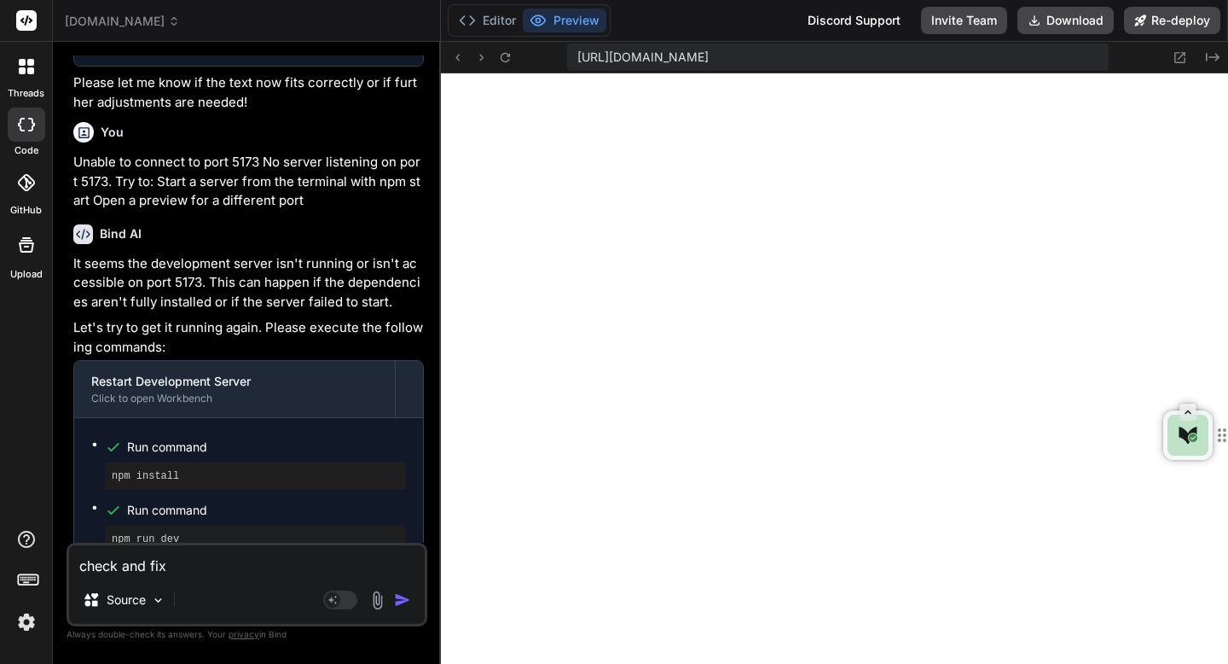
type textarea "x"
type textarea "check and fix fo"
type textarea "x"
type textarea "check and fix for"
type textarea "x"
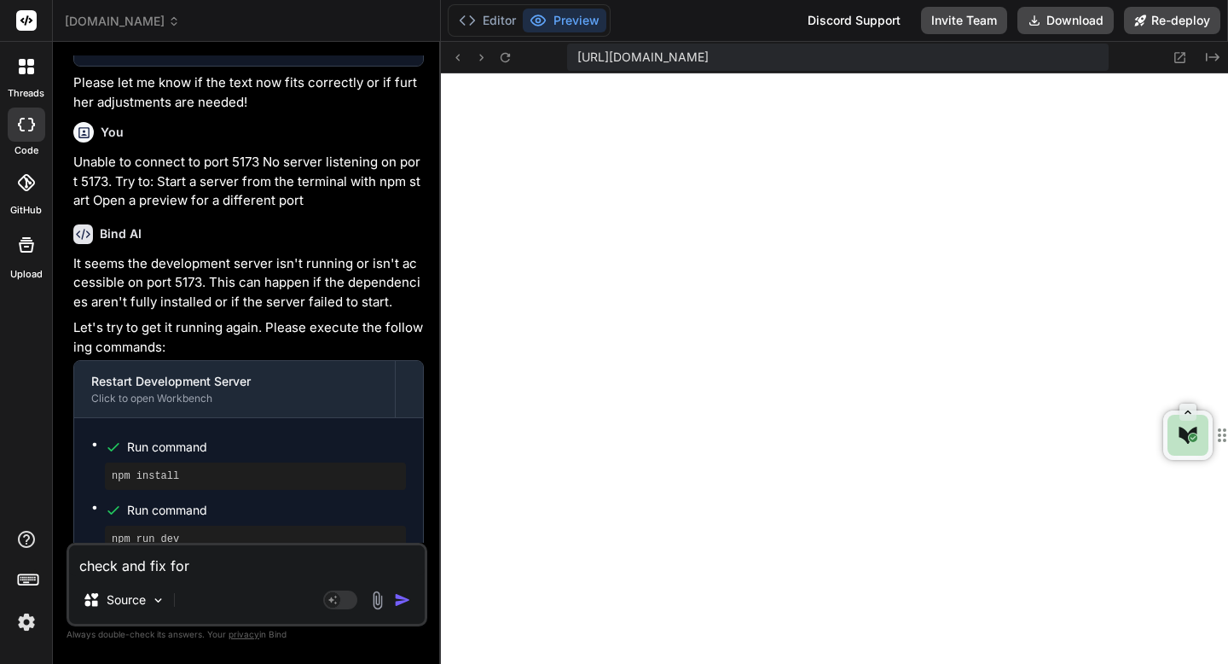
type textarea "check and fix for"
type textarea "x"
type textarea "check and fix for m"
type textarea "x"
type textarea "check and fix for me"
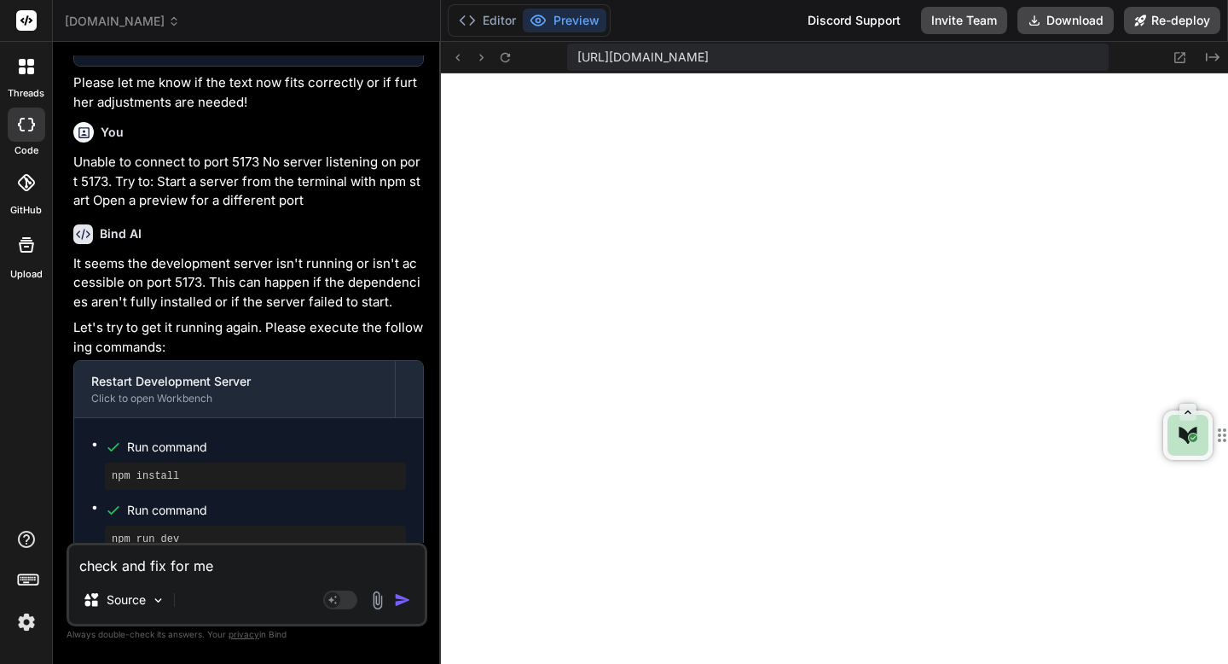
type textarea "x"
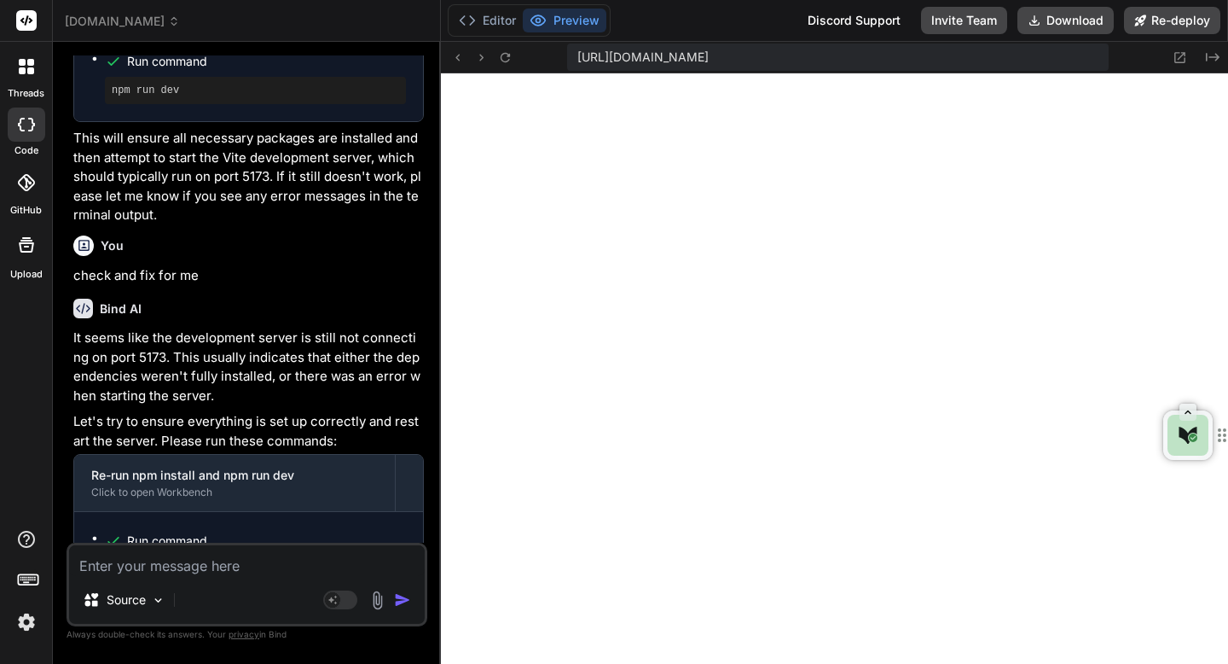
scroll to position [5118, 0]
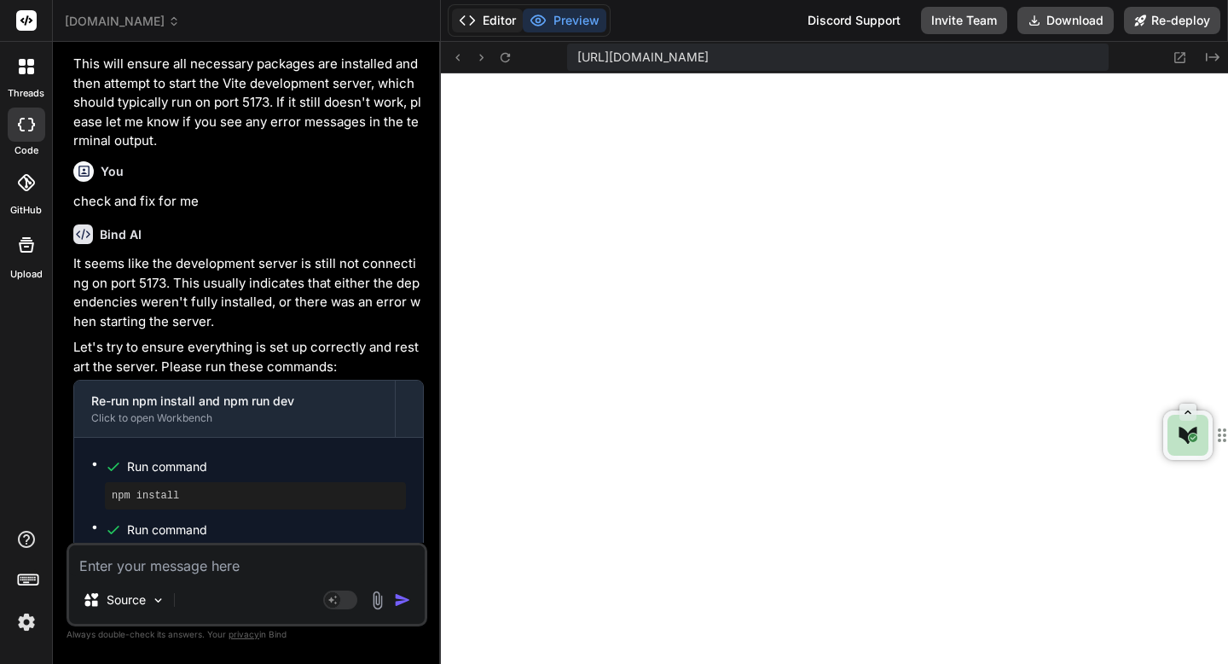
click at [502, 28] on button "Editor" at bounding box center [487, 21] width 71 height 24
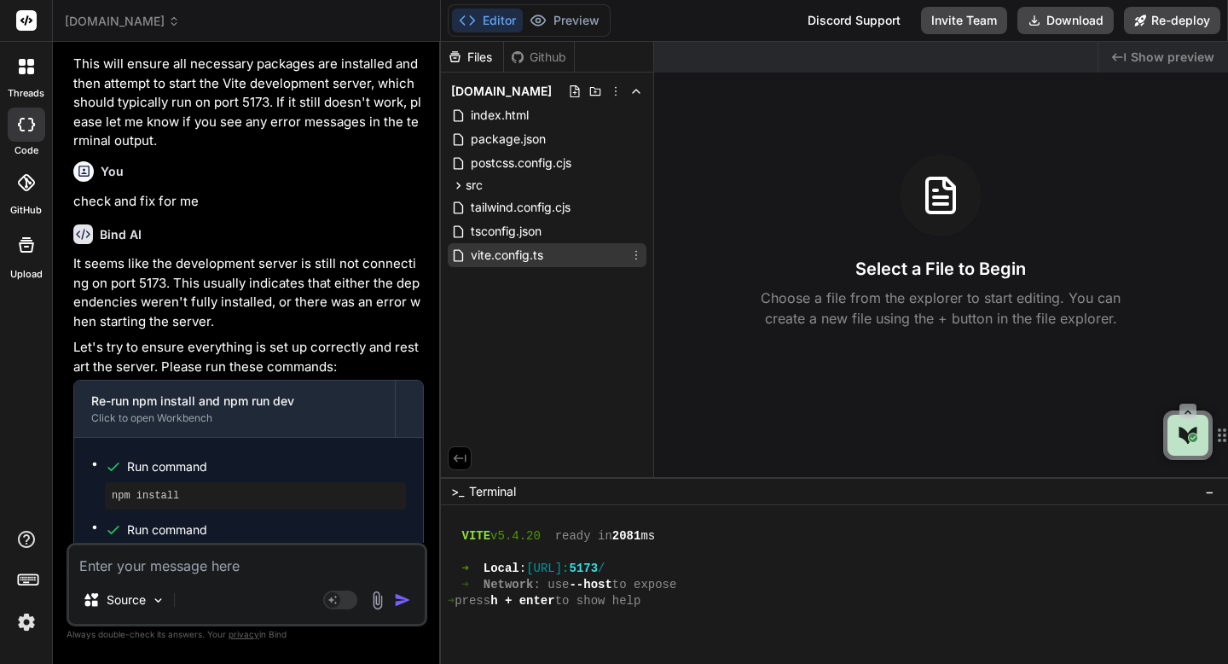
click at [515, 258] on span "vite.config.ts" at bounding box center [507, 255] width 76 height 20
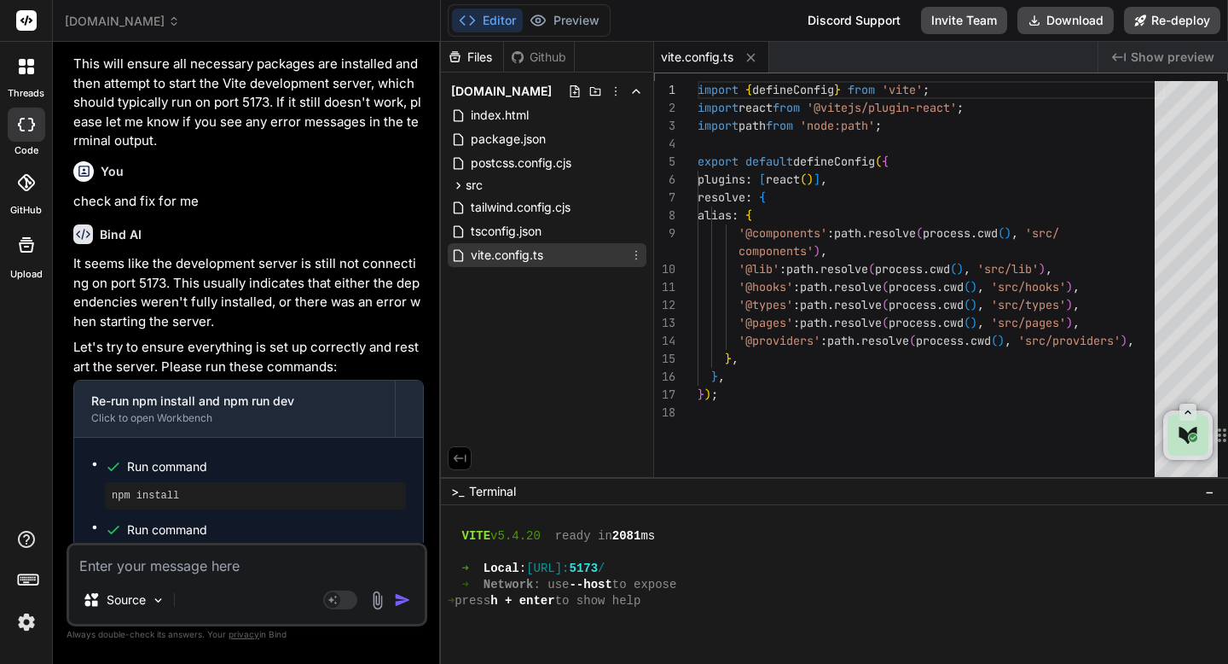
type textarea "x"
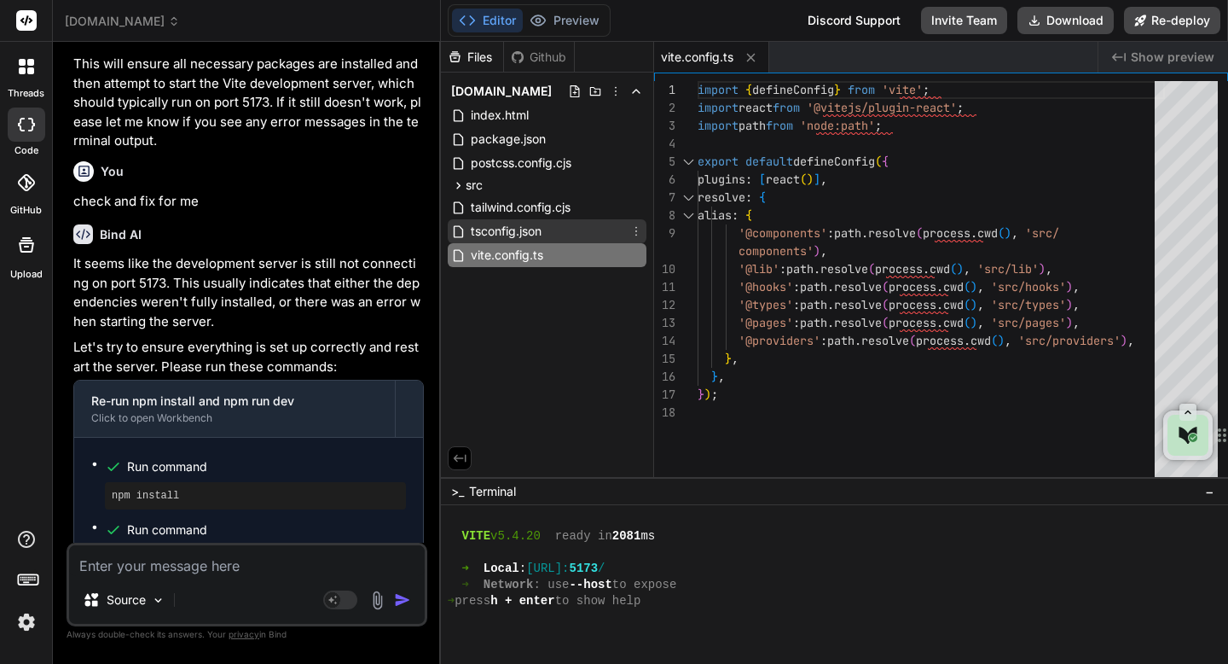
click at [505, 227] on span "tsconfig.json" at bounding box center [506, 231] width 74 height 20
type textarea "}, "strict": true, "noUncheckedIndexedAccess": true }, "include": ["src"] }"
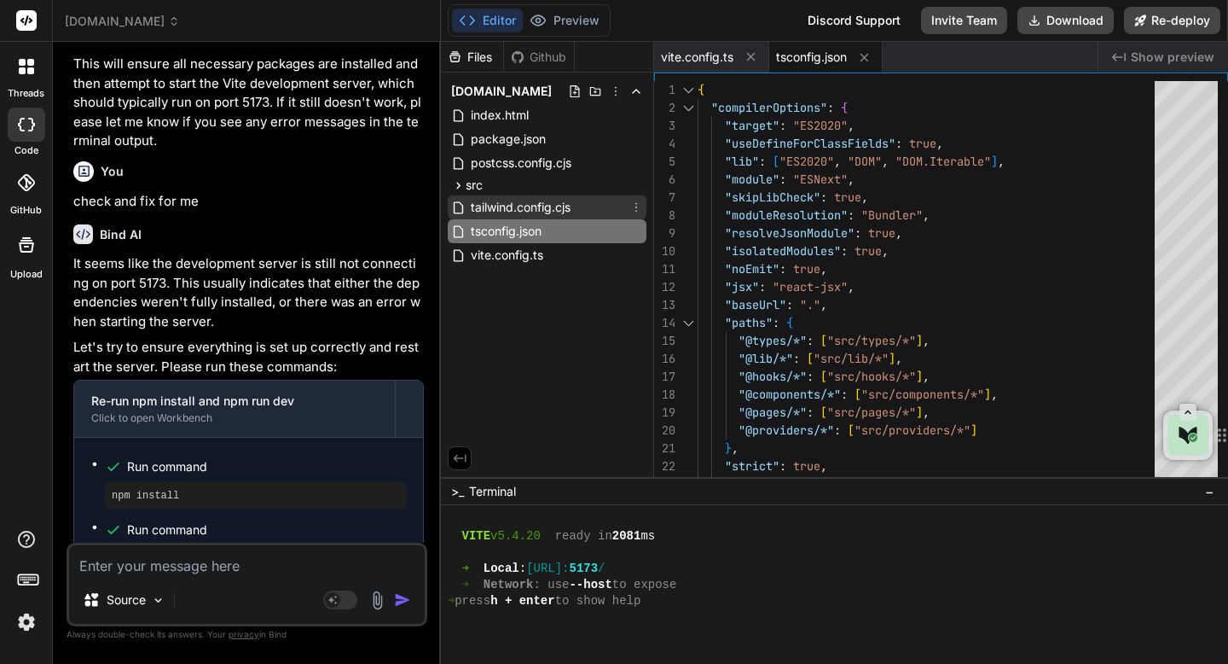
click at [495, 198] on span "tailwind.config.cjs" at bounding box center [520, 207] width 103 height 20
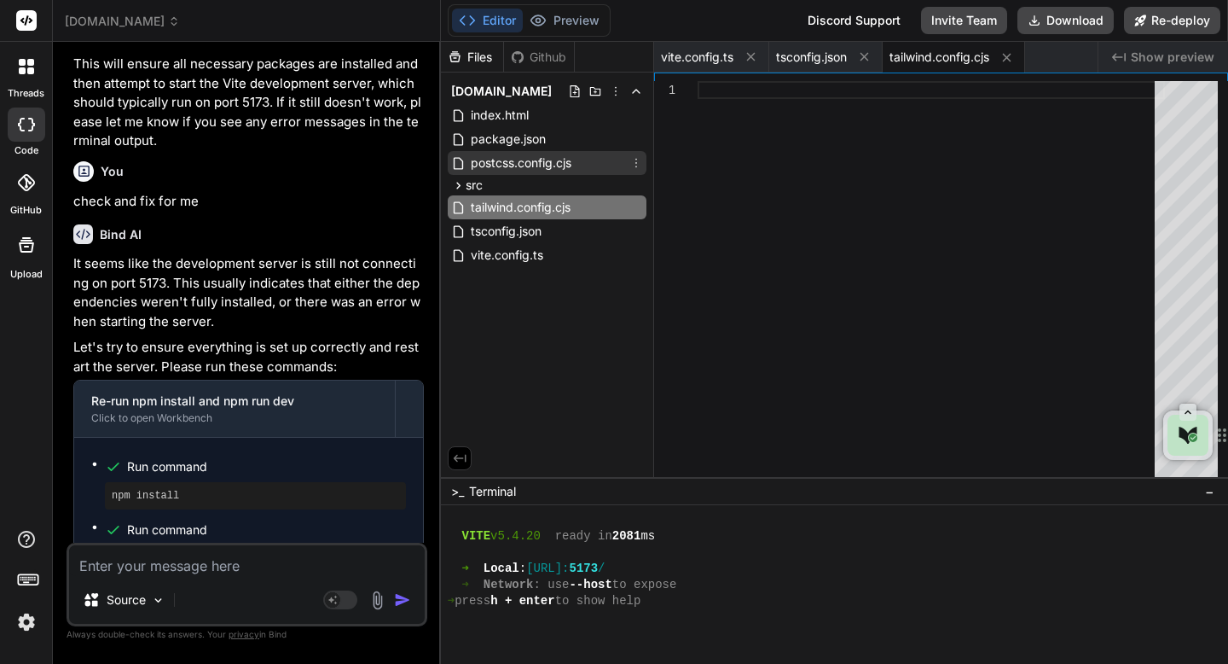
click at [487, 159] on span "postcss.config.cjs" at bounding box center [521, 163] width 104 height 20
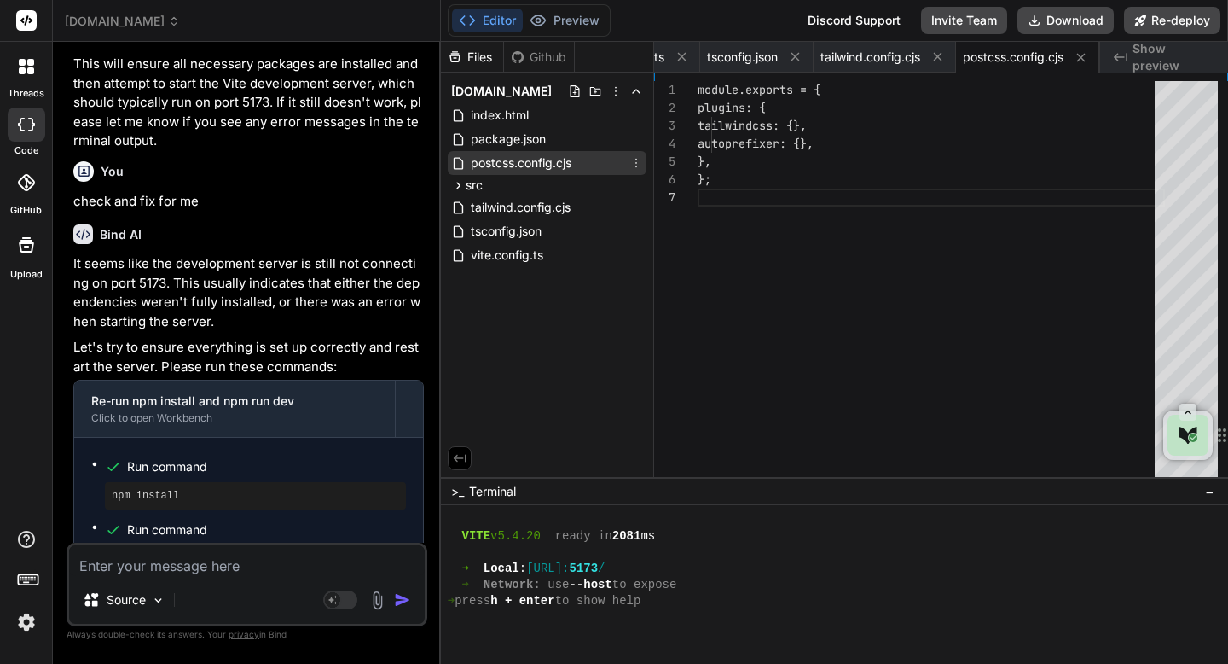
scroll to position [107, 0]
click at [480, 136] on span "package.json" at bounding box center [508, 139] width 78 height 20
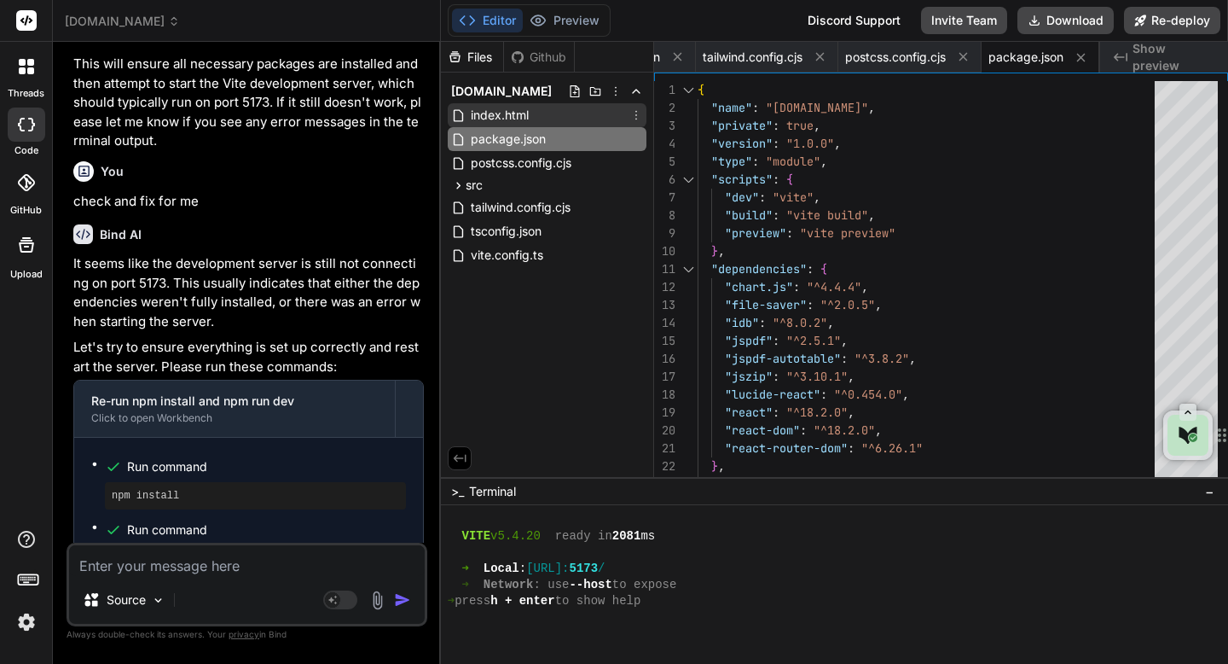
click at [477, 105] on span "index.html" at bounding box center [499, 115] width 61 height 20
type textarea "</head> <body class="h-full bg-white text-gray-900 dark:bg-gray-950 dark:text-g…"
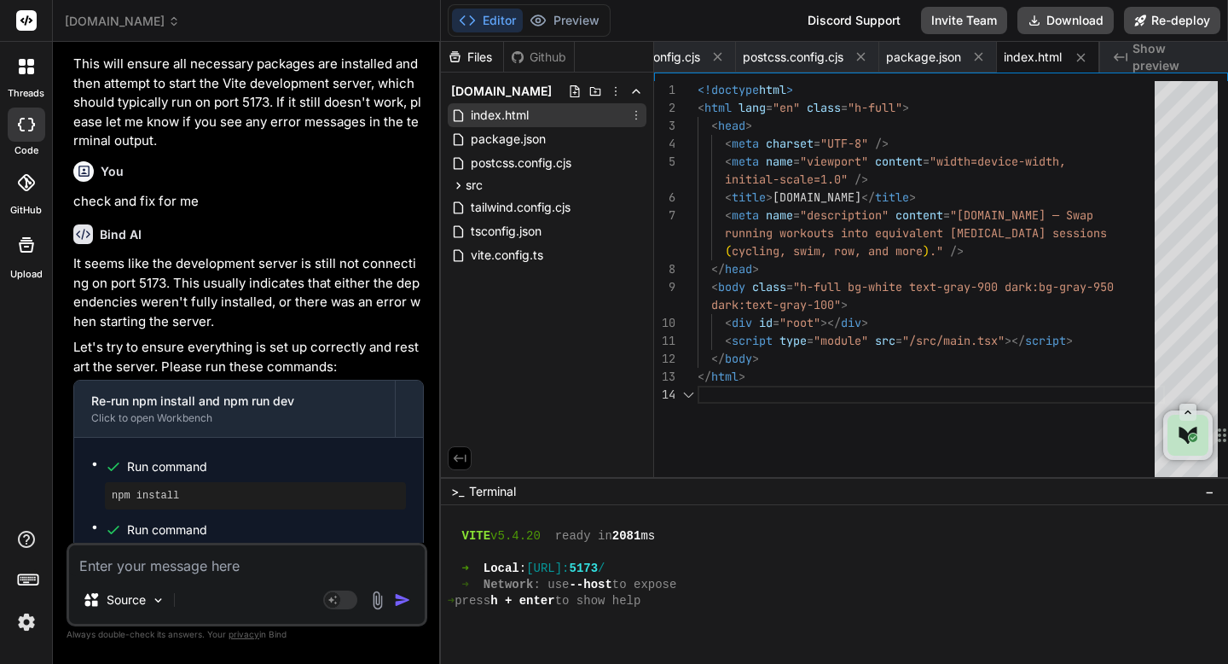
scroll to position [125, 0]
click at [87, 18] on span "[DOMAIN_NAME]" at bounding box center [122, 21] width 115 height 17
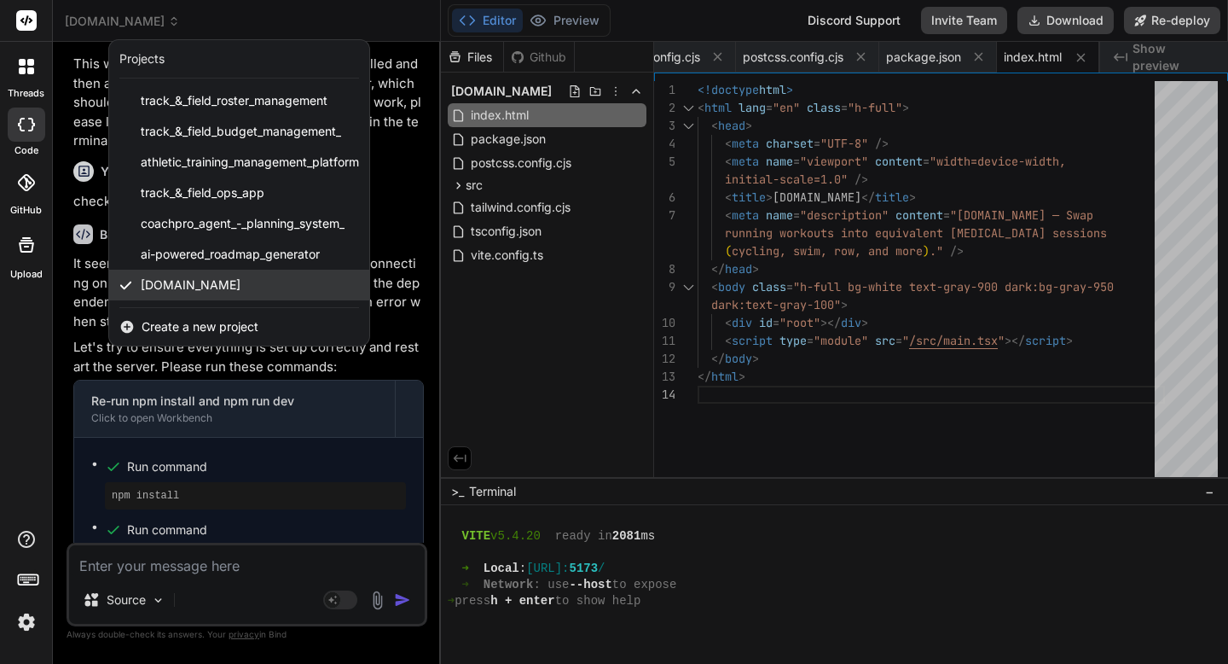
click at [216, 282] on span "[DOMAIN_NAME]" at bounding box center [191, 284] width 100 height 17
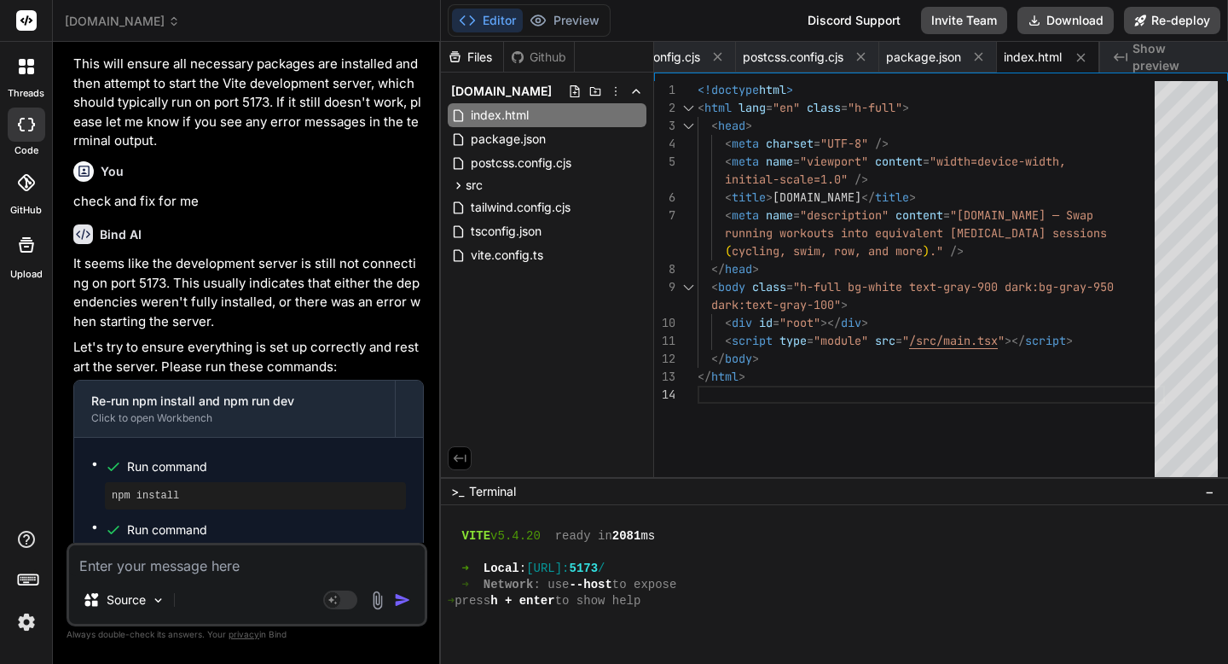
click at [27, 122] on icon at bounding box center [26, 125] width 17 height 14
type textarea "x"
click at [110, 20] on span "[DOMAIN_NAME]" at bounding box center [122, 21] width 115 height 17
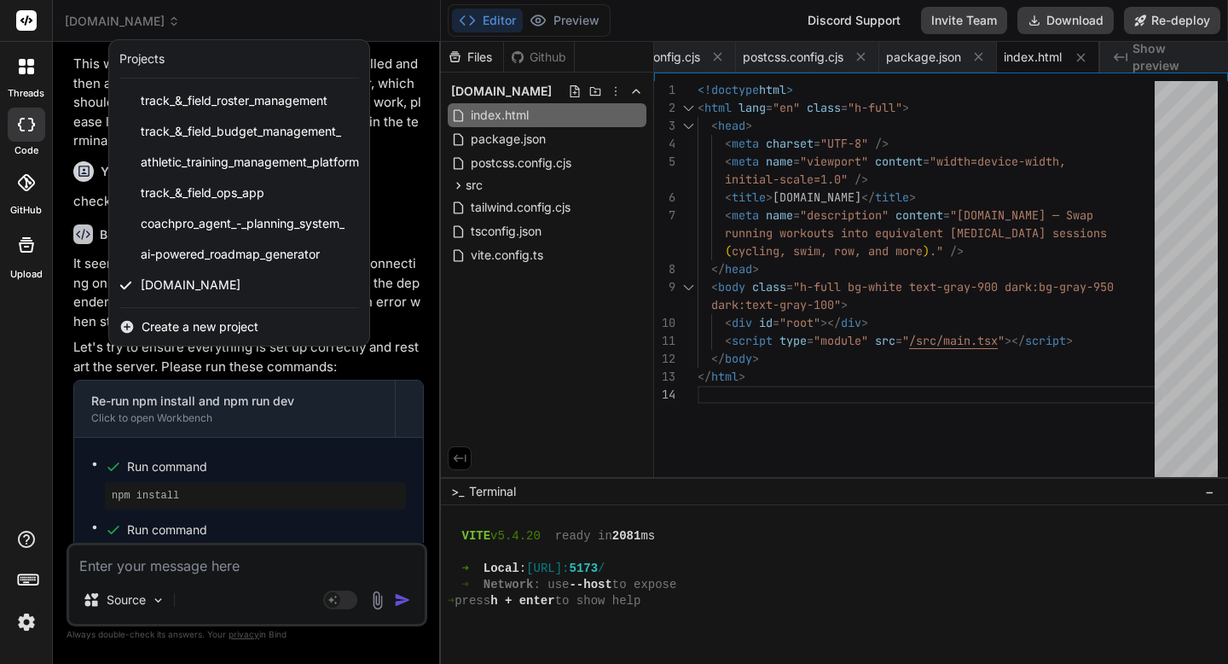
click at [183, 328] on span "Create a new project" at bounding box center [200, 326] width 117 height 17
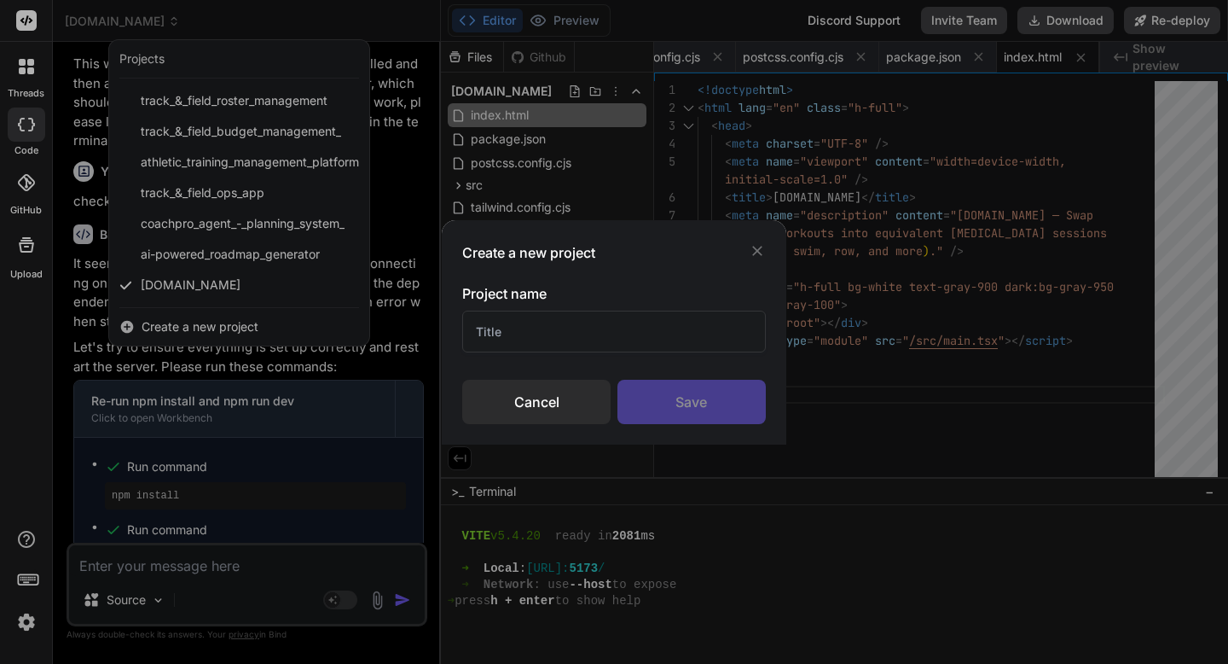
click at [475, 340] on input "text" at bounding box center [613, 332] width 303 height 42
paste input "[MEDICAL_DATA] Workout Converter App"
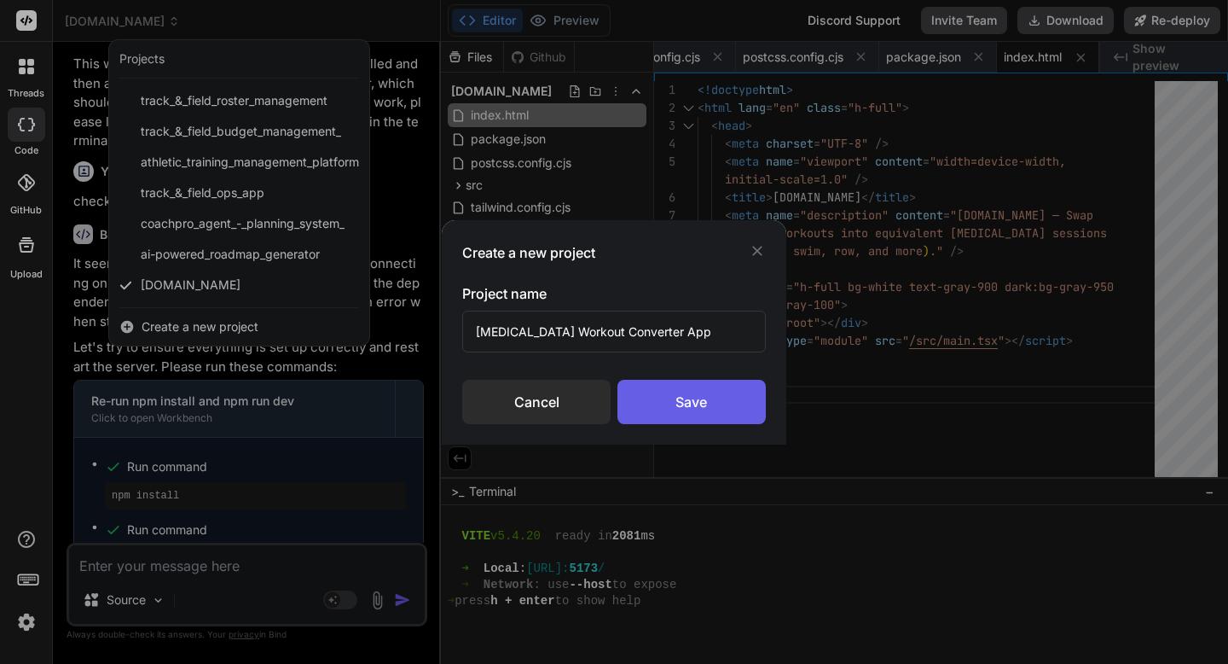
type input "[MEDICAL_DATA] Workout Converter App"
click at [685, 399] on div "Save" at bounding box center [692, 402] width 148 height 44
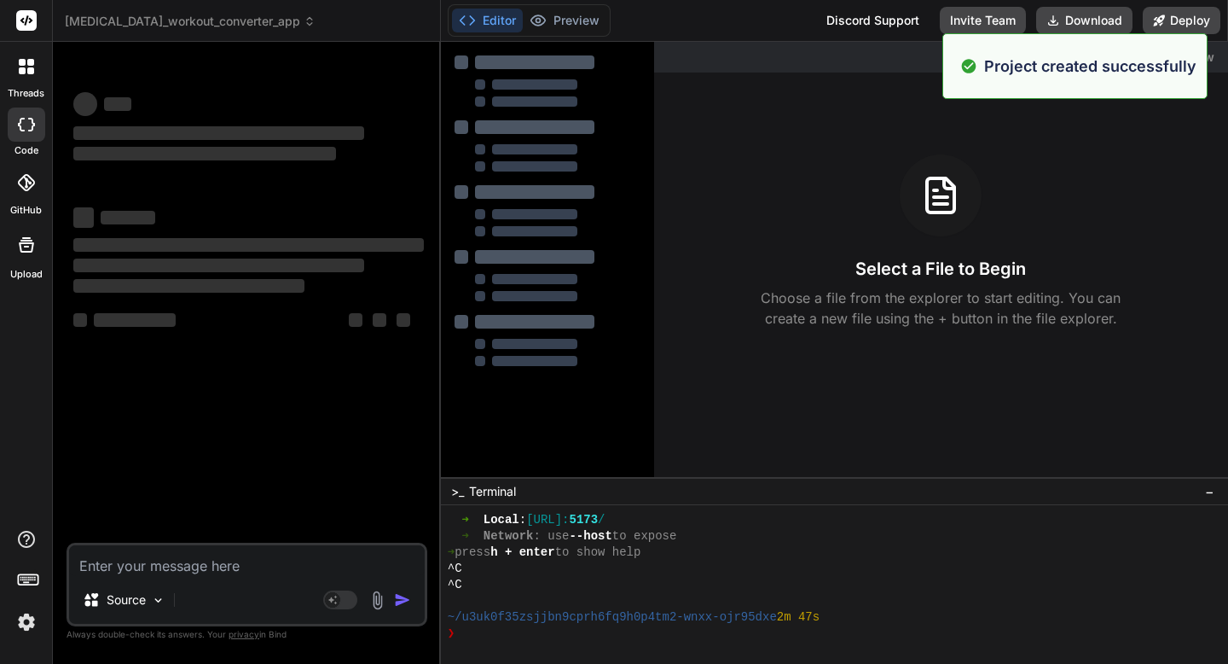
scroll to position [2237, 0]
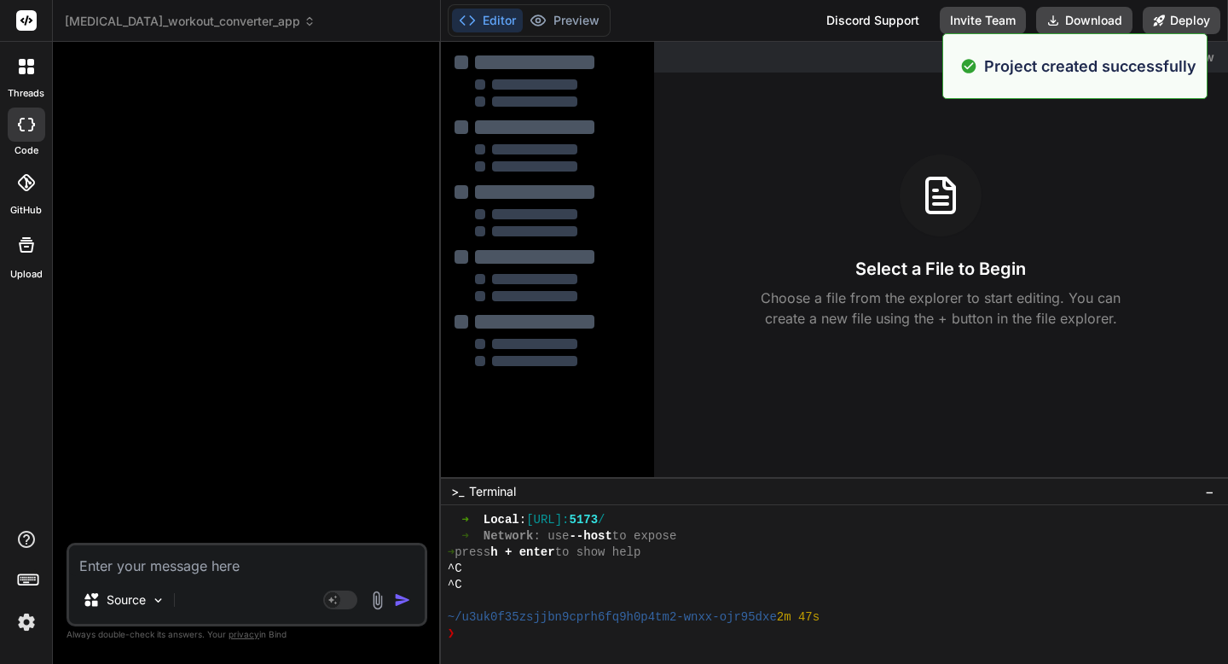
type textarea "x"
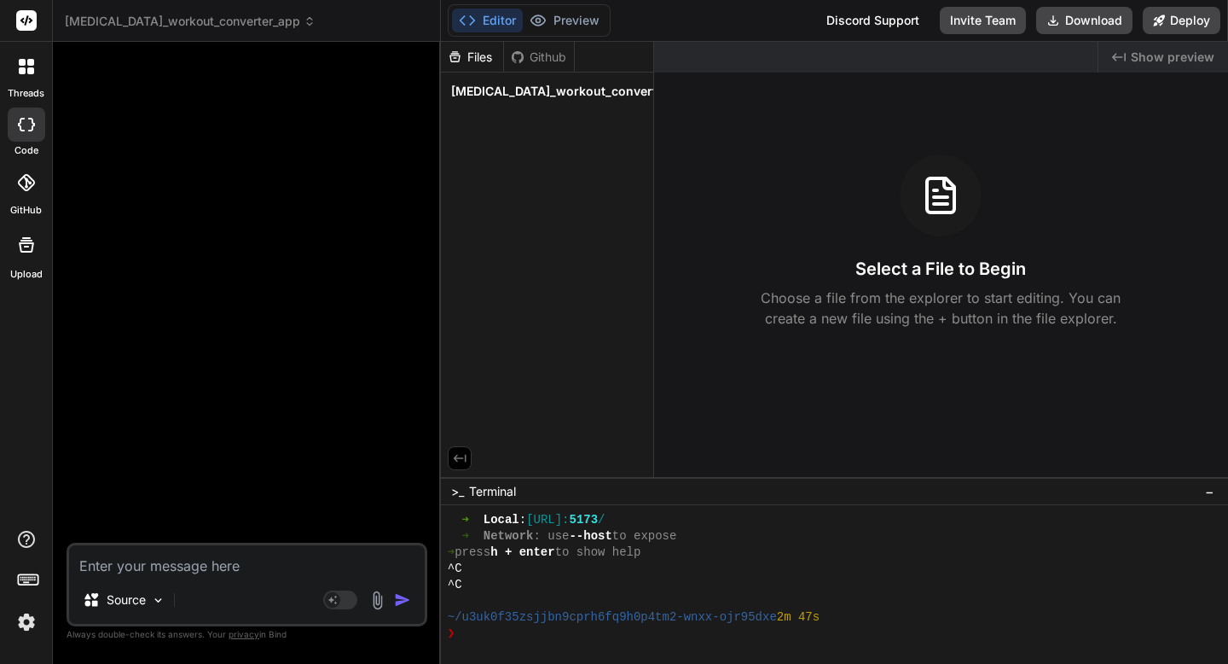
click at [30, 189] on icon at bounding box center [26, 182] width 17 height 17
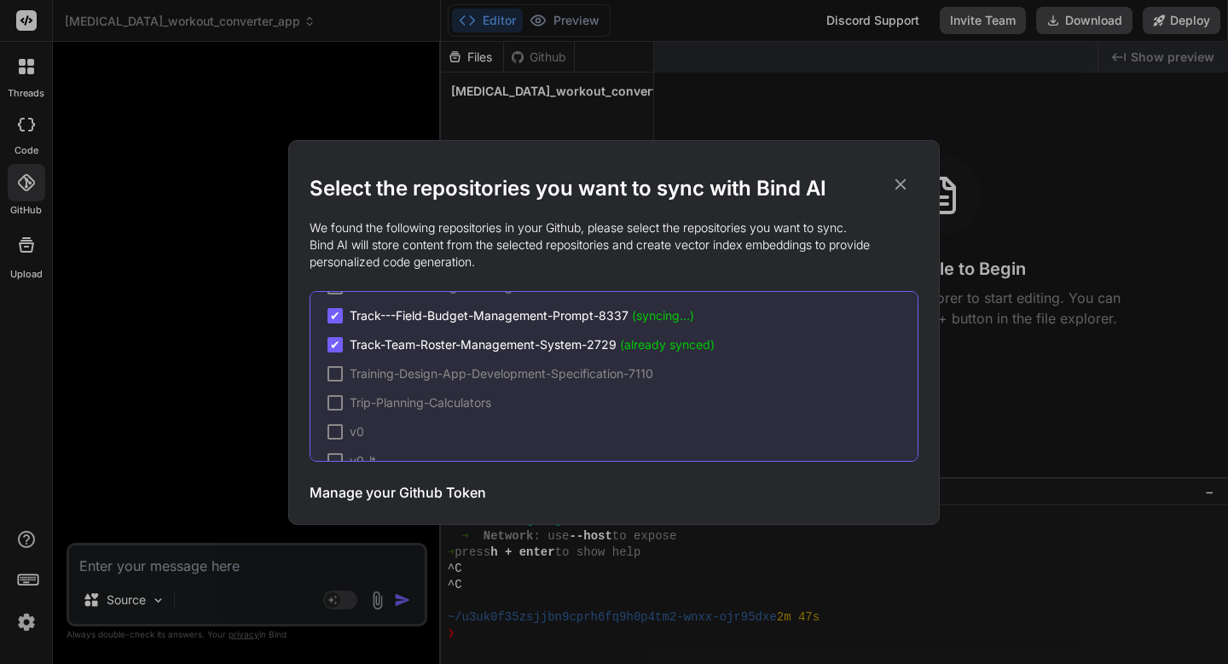
scroll to position [0, 0]
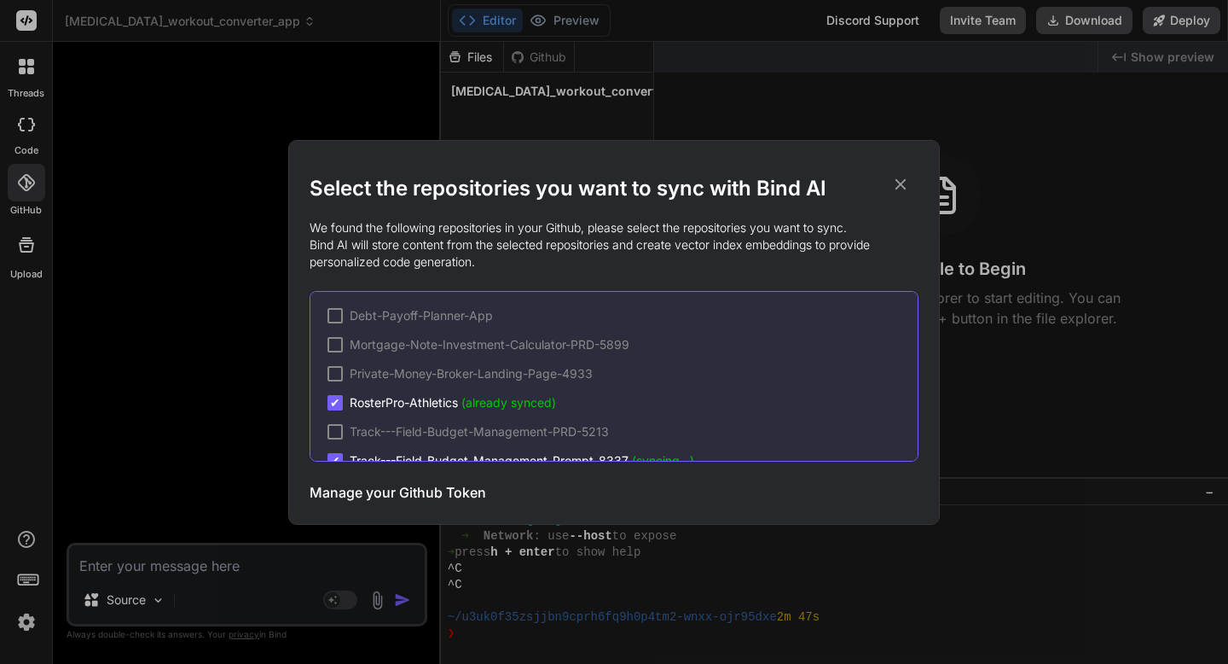
click at [391, 494] on h3 "Manage your Github Token" at bounding box center [398, 492] width 177 height 20
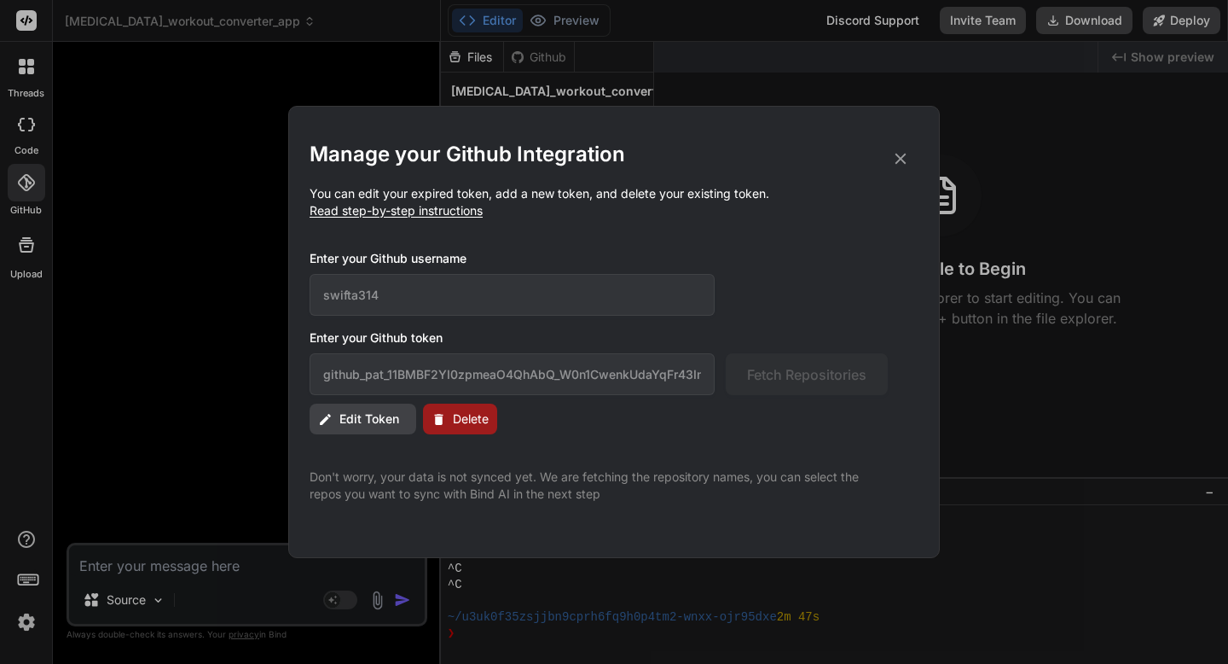
click at [899, 160] on icon at bounding box center [901, 159] width 11 height 11
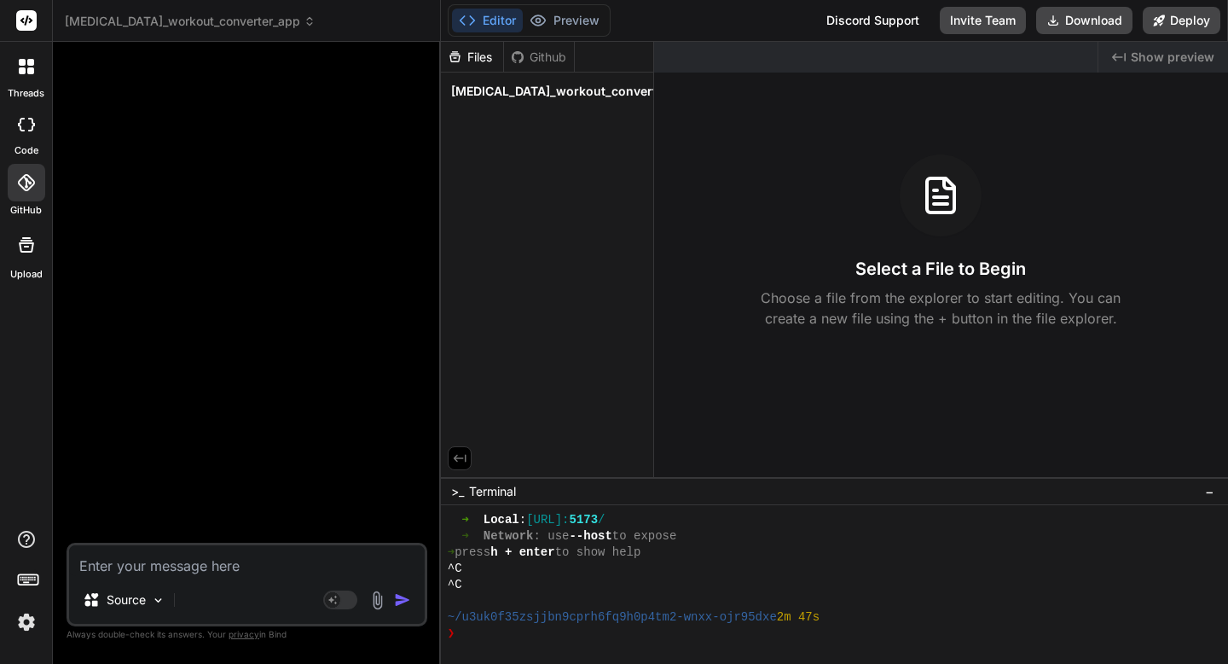
click at [19, 174] on icon at bounding box center [26, 182] width 17 height 17
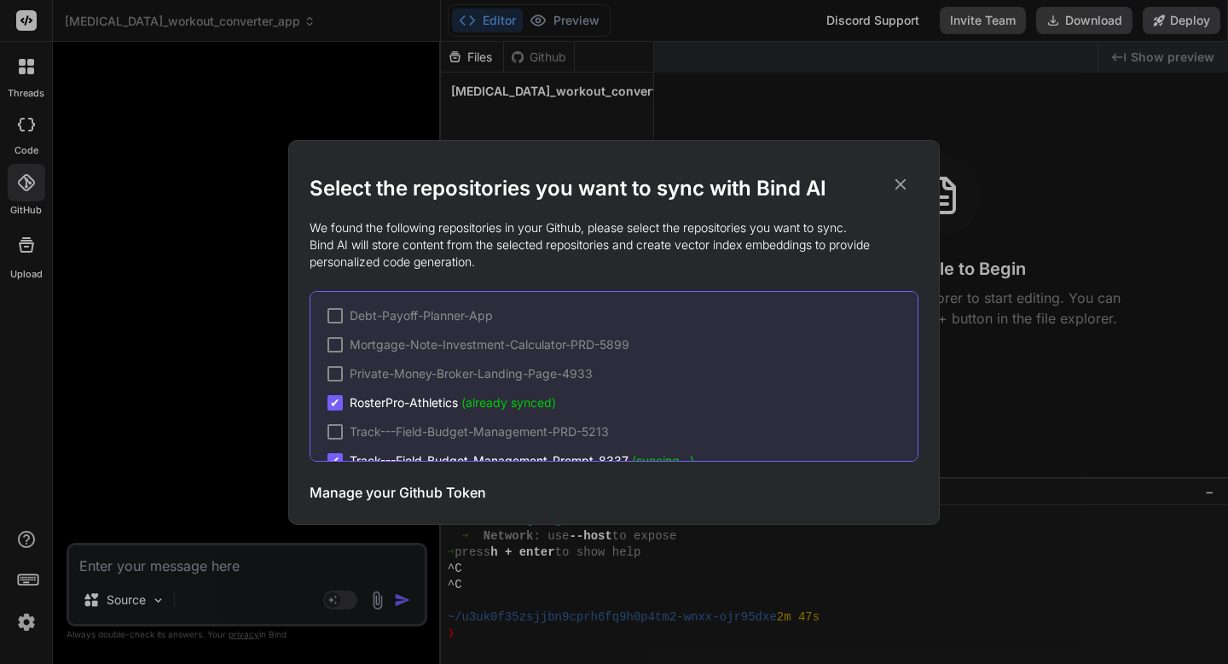
click at [375, 488] on h3 "Manage your Github Token" at bounding box center [398, 492] width 177 height 20
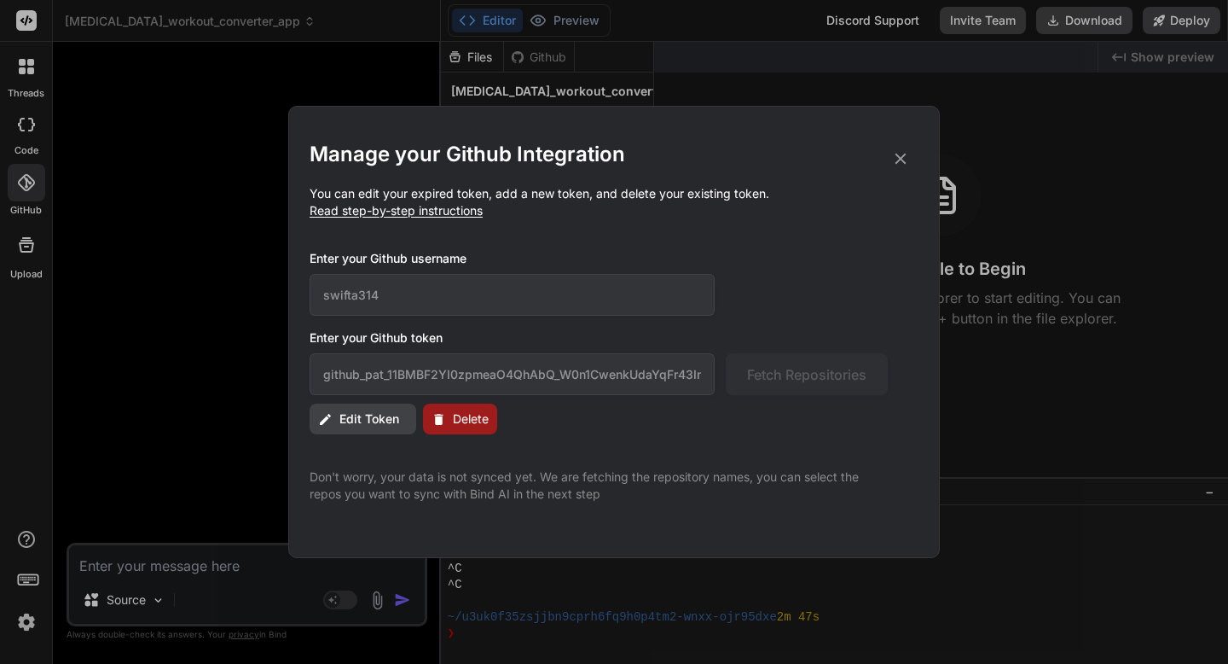
click at [387, 423] on span "Edit Token" at bounding box center [370, 418] width 60 height 17
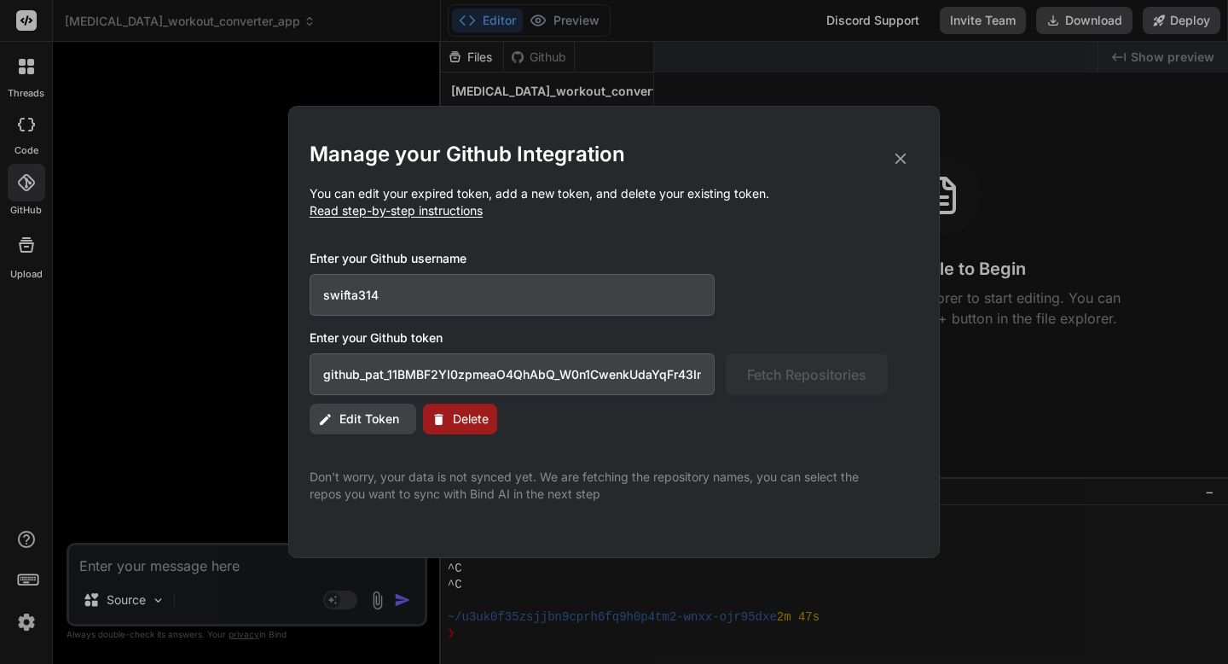
click at [379, 422] on span "Edit Token" at bounding box center [370, 418] width 60 height 17
click at [378, 415] on span "Edit Token" at bounding box center [370, 418] width 60 height 17
click at [604, 372] on input "github_pat_11BMBF2YI0zpmeaO4QhAbQ_W0n1CwenkUdaYqFr43In46yWBSR8JEWsXywjbjPYGVtN5…" at bounding box center [512, 374] width 405 height 42
click at [347, 290] on input "swifta314" at bounding box center [512, 295] width 405 height 42
click at [556, 383] on input "github_pat_11BMBF2YI0zpmeaO4QhAbQ_W0n1CwenkUdaYqFr43In46yWBSR8JEWsXywjbjPYGVtN5…" at bounding box center [512, 374] width 405 height 42
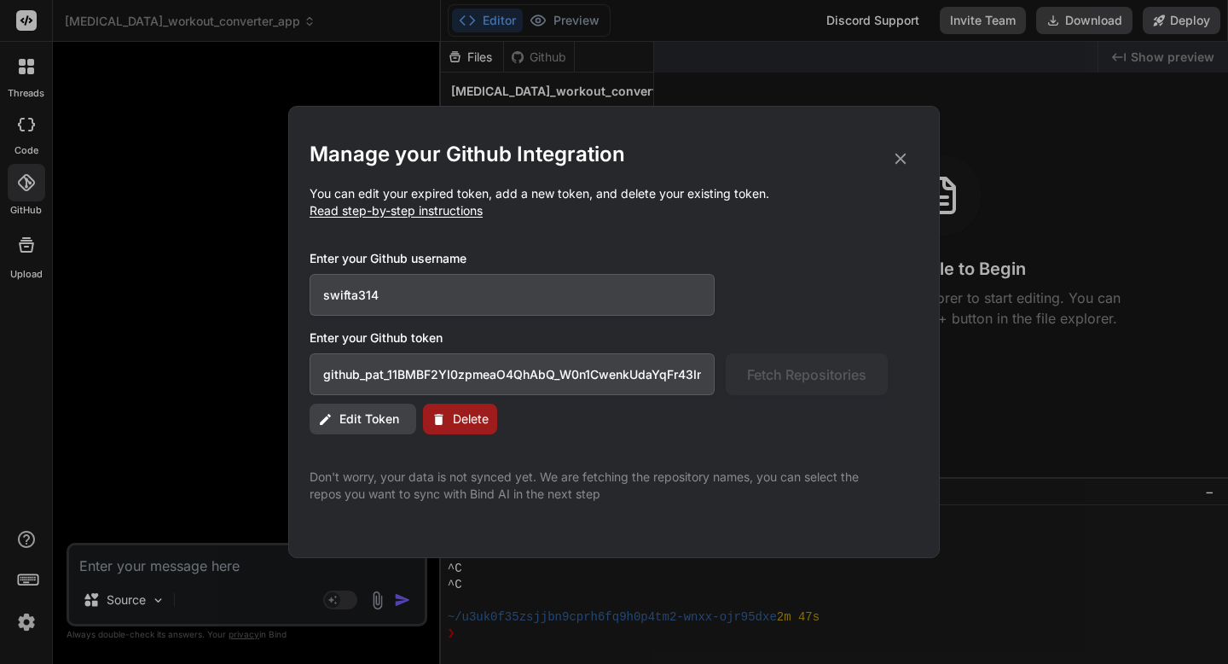
click at [556, 383] on input "github_pat_11BMBF2YI0zpmeaO4QhAbQ_W0n1CwenkUdaYqFr43In46yWBSR8JEWsXywjbjPYGVtN5…" at bounding box center [512, 374] width 405 height 42
click at [397, 423] on span "Edit Token" at bounding box center [370, 418] width 60 height 17
click at [383, 421] on span "Edit Token" at bounding box center [370, 418] width 60 height 17
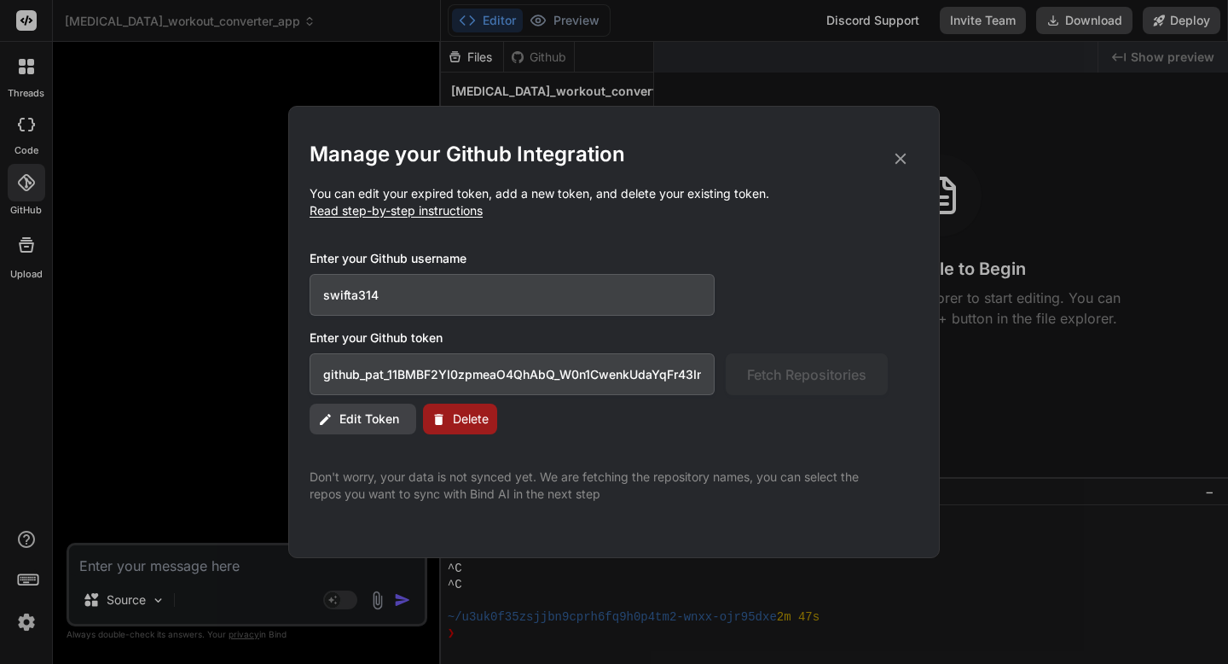
click at [383, 421] on span "Edit Token" at bounding box center [370, 418] width 60 height 17
click at [485, 376] on input "github_pat_11BMBF2YI0zpmeaO4QhAbQ_W0n1CwenkUdaYqFr43In46yWBSR8JEWsXywjbjPYGVtN5…" at bounding box center [512, 374] width 405 height 42
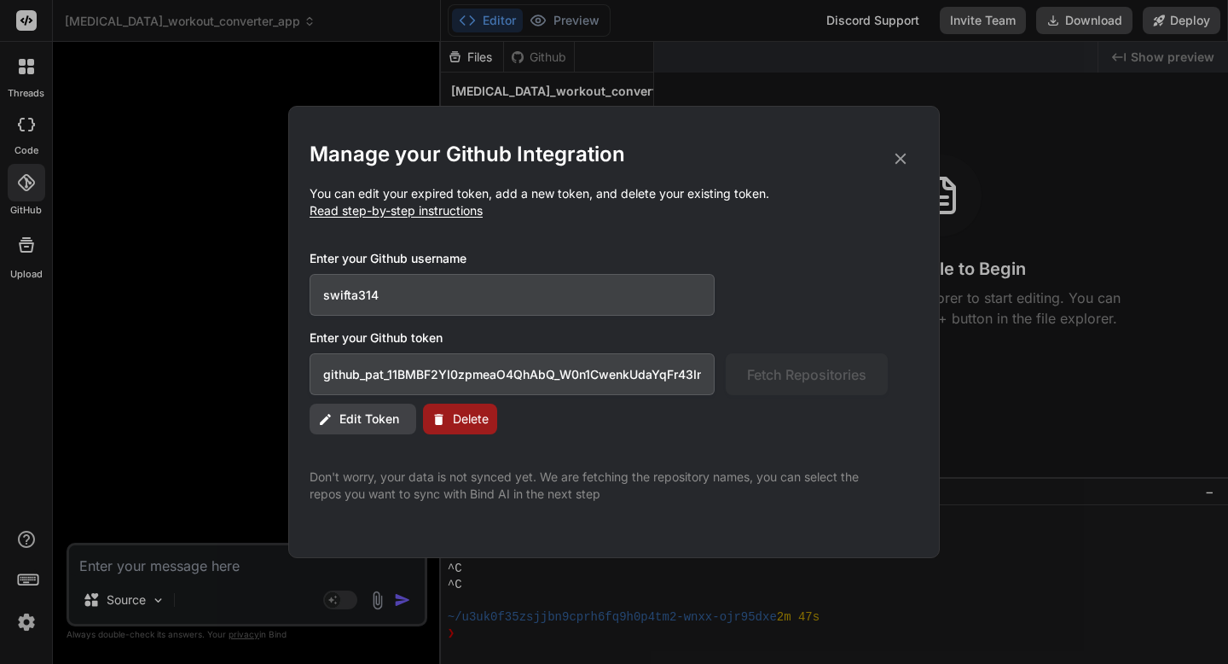
click at [485, 376] on input "github_pat_11BMBF2YI0zpmeaO4QhAbQ_W0n1CwenkUdaYqFr43In46yWBSR8JEWsXywjbjPYGVtN5…" at bounding box center [512, 374] width 405 height 42
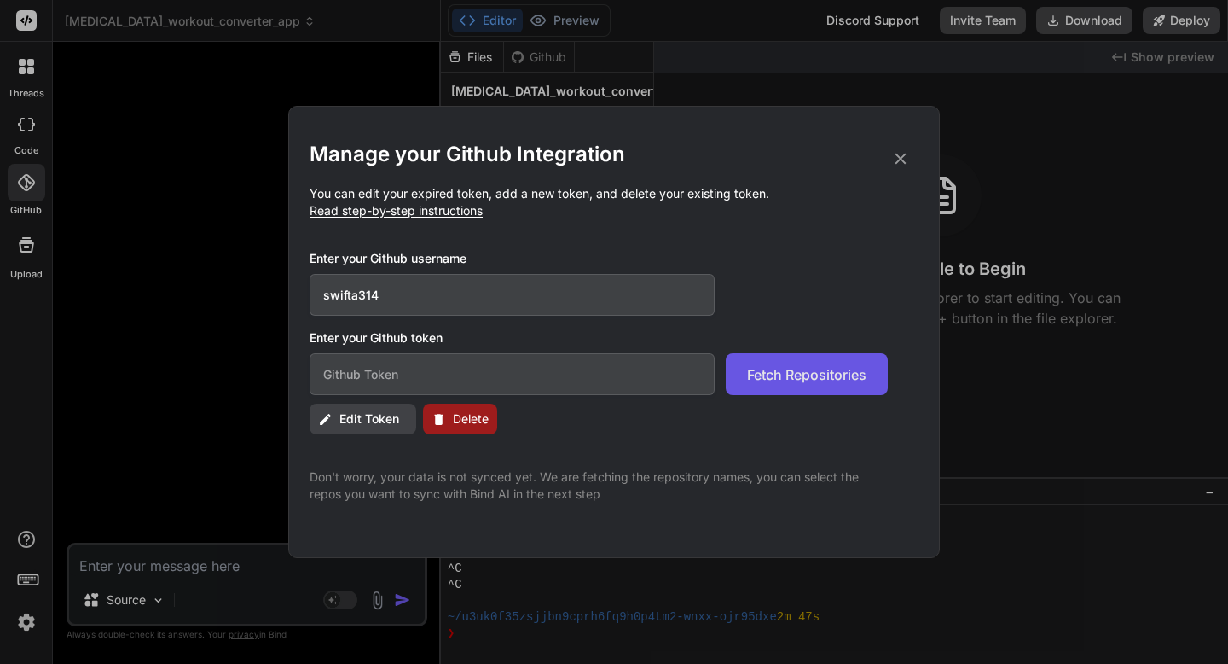
click at [757, 372] on span "Fetch Repositories" at bounding box center [806, 374] width 119 height 20
click at [663, 376] on input "text" at bounding box center [512, 374] width 405 height 42
paste input "github_pat_11BMBF2YI0zpmeaO4QhAbQ_W0n1CwenkUdaYqFr43In46yWBSR8JEWsXywjbjPYGVtN5…"
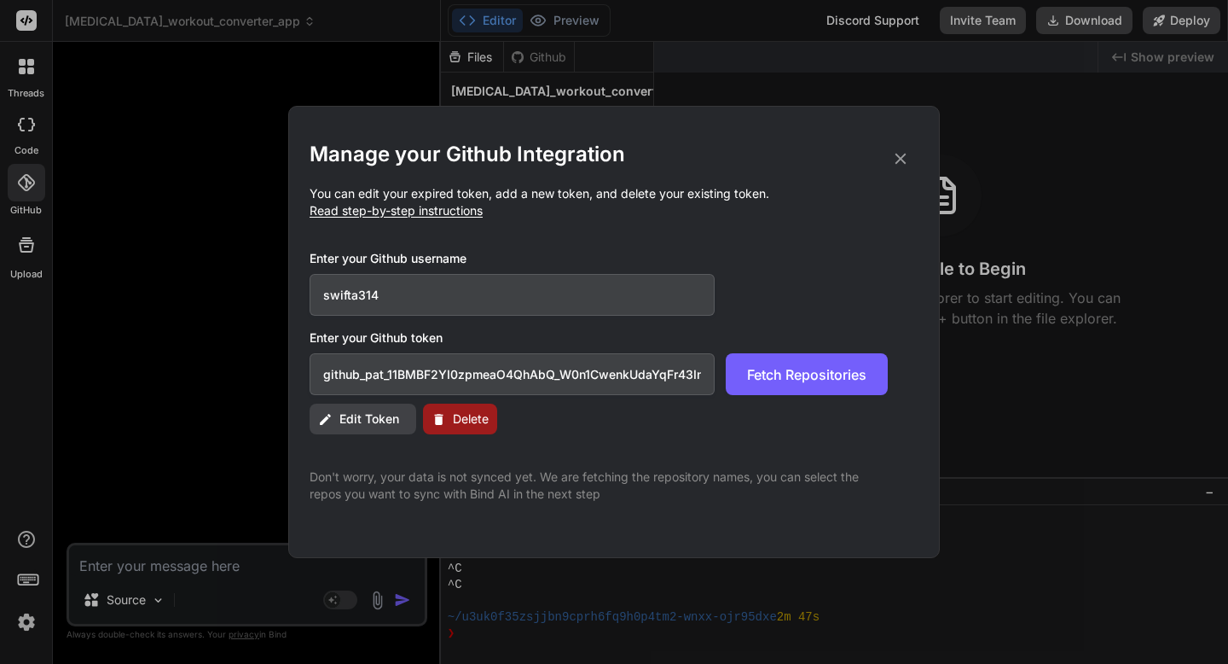
scroll to position [0, 304]
type input "github_pat_11BMBF2YI0zpmeaO4QhAbQ_W0n1CwenkUdaYqFr43In46yWBSR8JEWsXywjbjPYGVtN5…"
click at [568, 369] on input "github_pat_11BMBF2YI0zpmeaO4QhAbQ_W0n1CwenkUdaYqFr43In46yWBSR8JEWsXywjbjPYGVtN5…" at bounding box center [512, 374] width 405 height 42
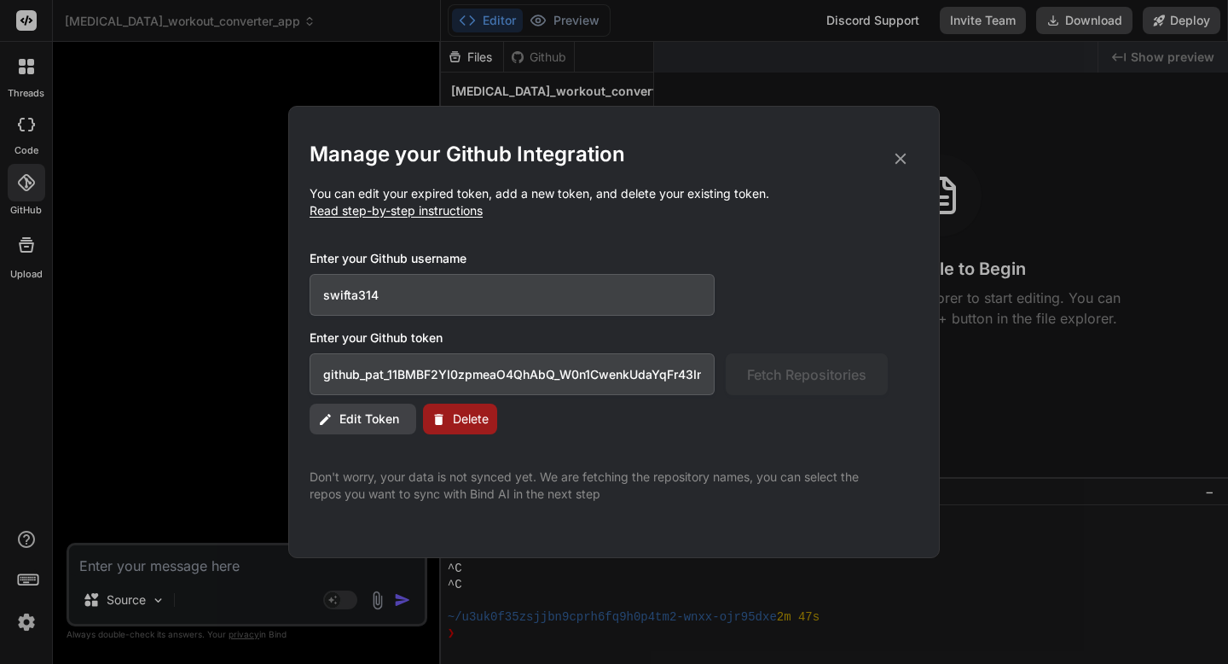
click at [568, 369] on input "github_pat_11BMBF2YI0zpmeaO4QhAbQ_W0n1CwenkUdaYqFr43In46yWBSR8JEWsXywjbjPYGVtN5…" at bounding box center [512, 374] width 405 height 42
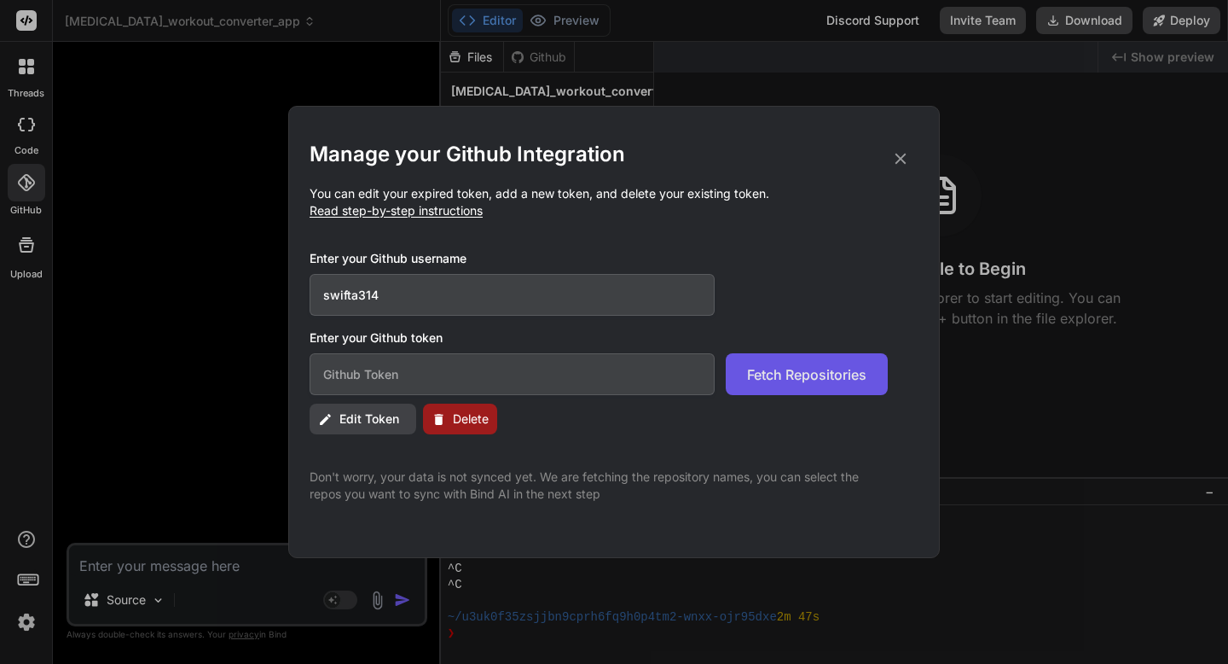
click at [837, 377] on span "Fetch Repositories" at bounding box center [806, 374] width 119 height 20
click at [374, 423] on span "Edit Token" at bounding box center [370, 418] width 60 height 17
click at [897, 158] on icon at bounding box center [900, 158] width 19 height 19
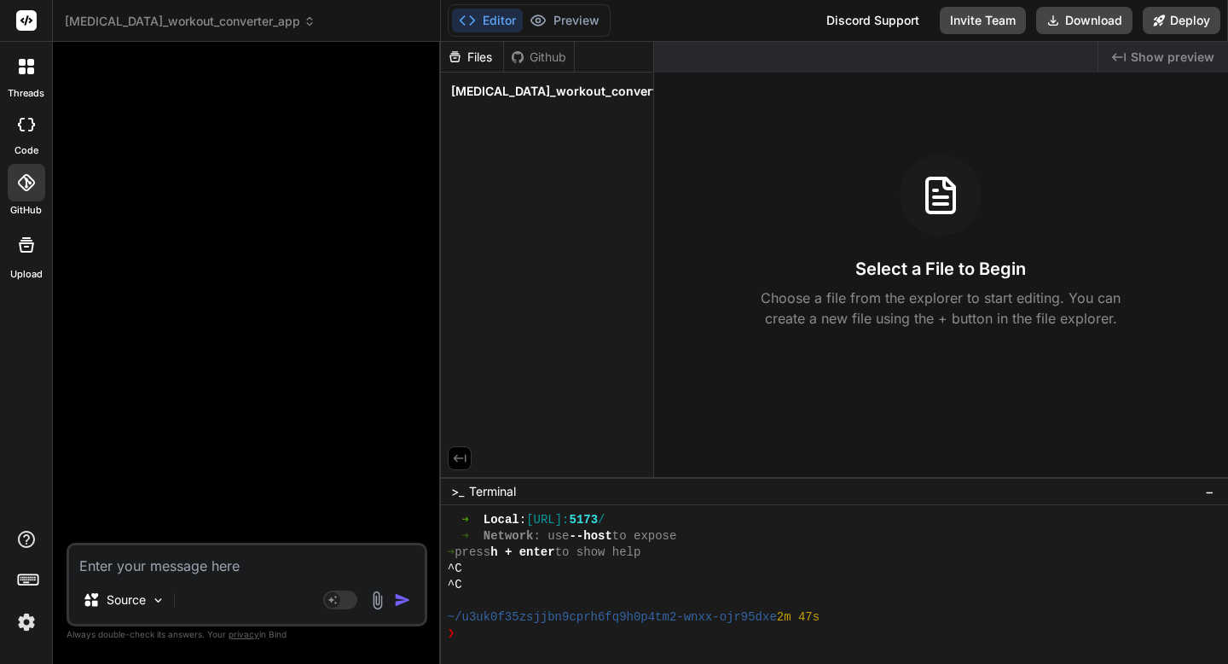
click at [32, 198] on div at bounding box center [27, 183] width 38 height 38
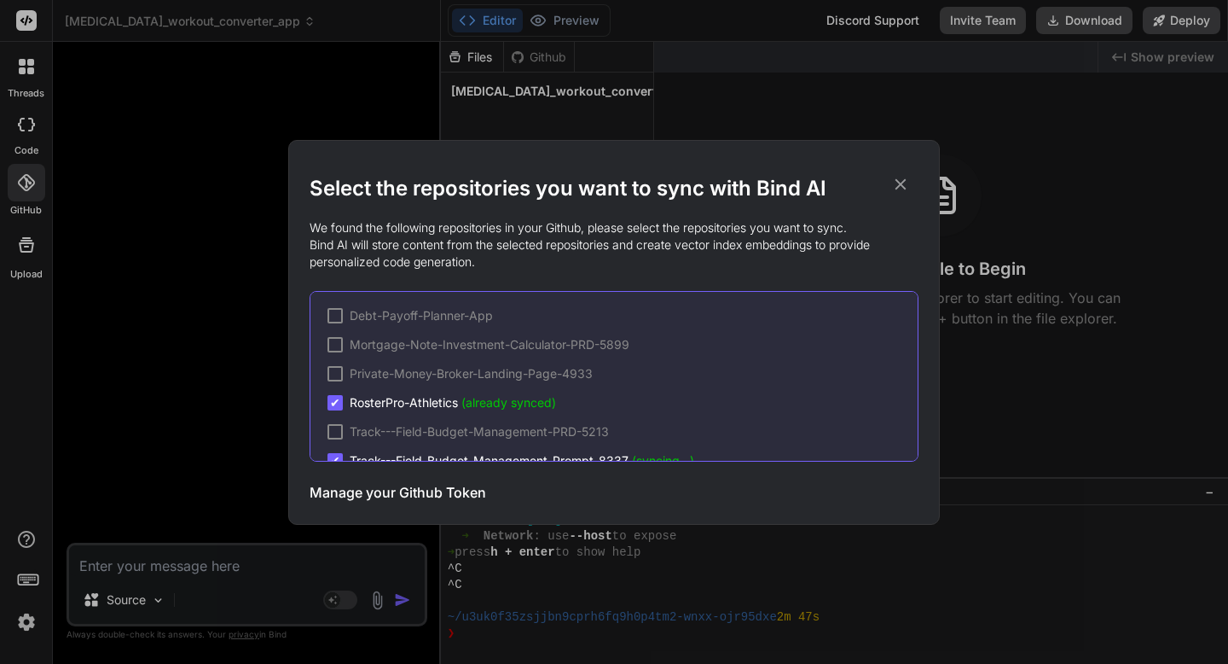
click at [382, 500] on h3 "Manage your Github Token" at bounding box center [398, 492] width 177 height 20
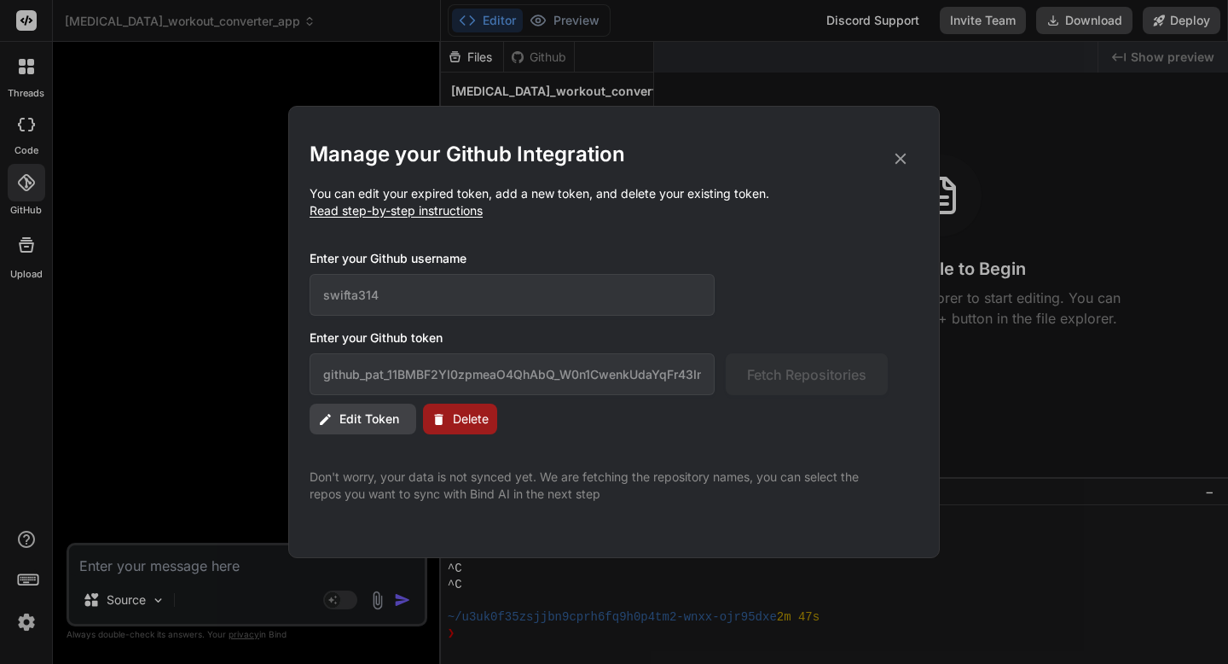
click at [397, 215] on span "Read step-by-step instructions" at bounding box center [396, 210] width 173 height 15
click at [434, 498] on p "Don't worry, your data is not synced yet. We are fetching the repository names,…" at bounding box center [599, 485] width 578 height 34
